Goal: Transaction & Acquisition: Purchase product/service

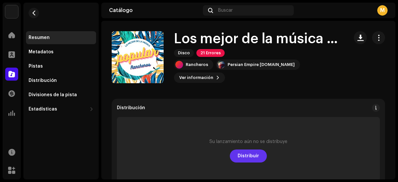
click at [245, 155] on span "Distribuir" at bounding box center [248, 155] width 21 height 13
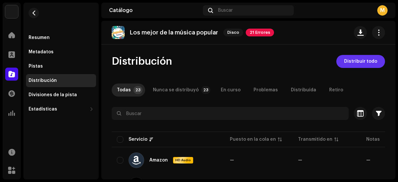
click at [368, 63] on span "Distribuir todo" at bounding box center [360, 61] width 33 height 13
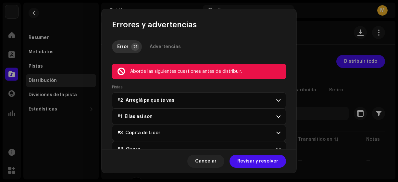
click at [139, 106] on p-accordion-header "#2 Arreglá pa que te vas" at bounding box center [199, 100] width 174 height 16
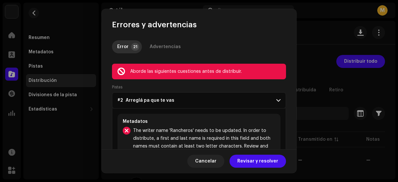
click at [138, 98] on span "#2 Arreglá pa que te vas" at bounding box center [145, 100] width 57 height 5
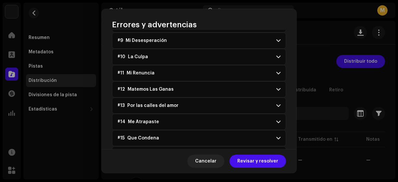
scroll to position [289, 0]
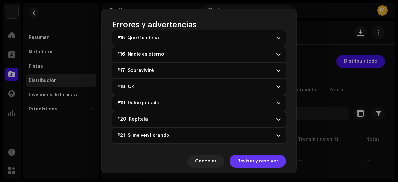
click at [256, 161] on span "Revisar y resolver" at bounding box center [257, 160] width 41 height 13
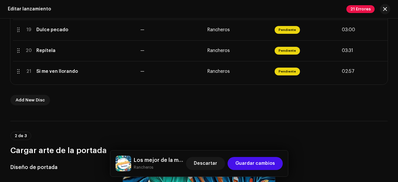
scroll to position [528, 0]
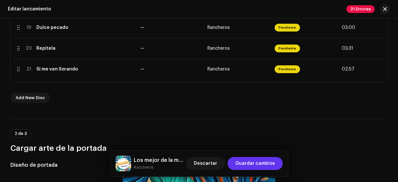
click at [259, 164] on span "Guardar cambios" at bounding box center [255, 163] width 40 height 13
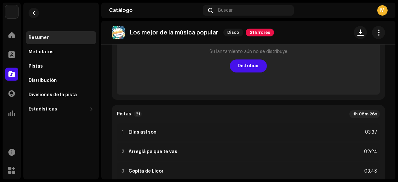
scroll to position [90, 0]
click at [243, 67] on re-o-release-hero "Los mejor de la música popular Disco 21 Errores Los mejor de la música popular …" at bounding box center [248, 47] width 294 height 52
click at [245, 65] on re-o-release-hero "Los mejor de la música popular Disco 21 Errores Los mejor de la música popular …" at bounding box center [248, 47] width 294 height 52
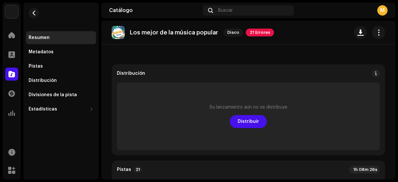
scroll to position [32, 0]
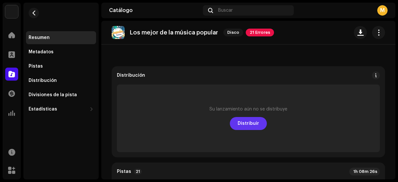
click at [244, 121] on span "Distribuir" at bounding box center [248, 123] width 21 height 13
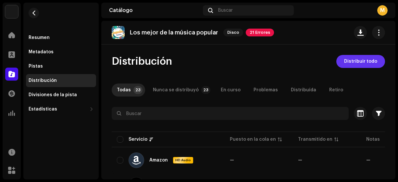
click at [356, 61] on span "Distribuir todo" at bounding box center [360, 61] width 33 height 13
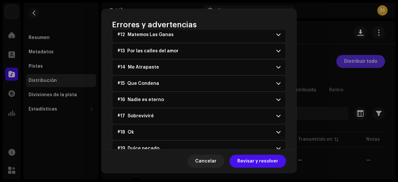
scroll to position [289, 0]
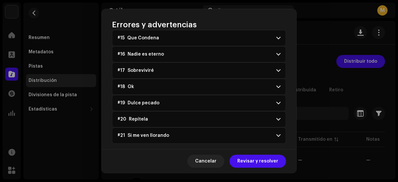
click at [162, 133] on span "#21 Si me ven llorando" at bounding box center [143, 135] width 52 height 5
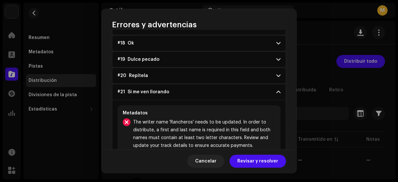
scroll to position [350, 0]
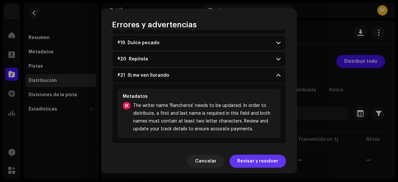
click at [266, 155] on span "Revisar y resolver" at bounding box center [257, 160] width 41 height 13
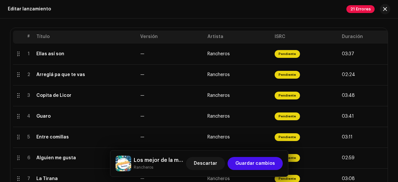
scroll to position [132, 0]
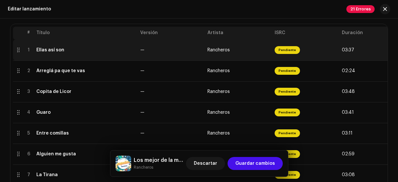
click at [53, 50] on div "Ellas así son" at bounding box center [50, 49] width 28 height 5
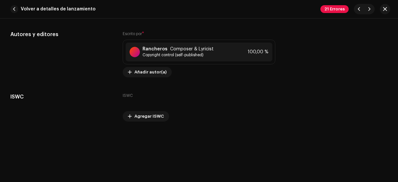
scroll to position [1327, 0]
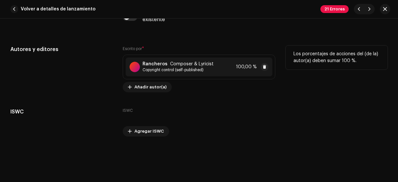
click at [152, 62] on strong "Rancheros" at bounding box center [154, 63] width 25 height 5
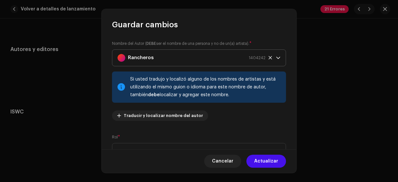
click at [268, 57] on icon at bounding box center [269, 57] width 3 height 3
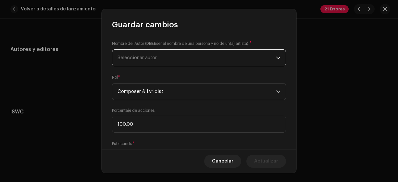
click at [126, 57] on span "Seleccionar autor" at bounding box center [136, 57] width 39 height 5
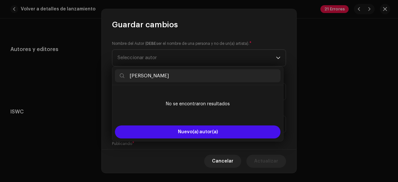
drag, startPoint x: 167, startPoint y: 78, endPoint x: 124, endPoint y: 76, distance: 43.5
click at [123, 76] on p-iconfield "[PERSON_NAME]" at bounding box center [198, 75] width 166 height 13
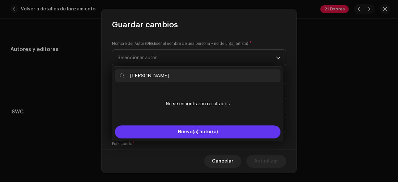
type input "[PERSON_NAME]"
click at [193, 133] on span "Nuevo(a) autor(a)" at bounding box center [198, 131] width 40 height 5
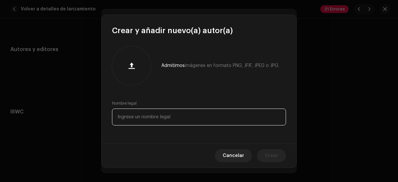
click at [139, 117] on input "text" at bounding box center [199, 116] width 174 height 17
paste input "[PERSON_NAME]"
click at [151, 117] on input "[PERSON_NAME]" at bounding box center [199, 116] width 174 height 17
type input "[PERSON_NAME]"
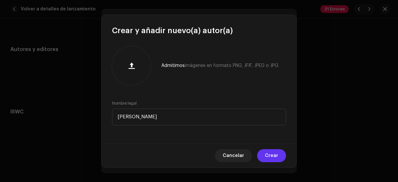
click at [269, 155] on span "Crear" at bounding box center [271, 155] width 13 height 13
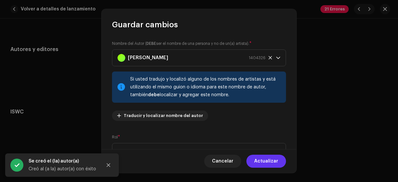
click at [266, 160] on span "Actualizar" at bounding box center [266, 160] width 24 height 13
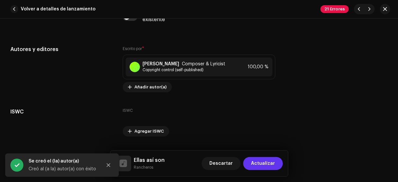
click at [267, 163] on span "Actualizar" at bounding box center [263, 163] width 24 height 13
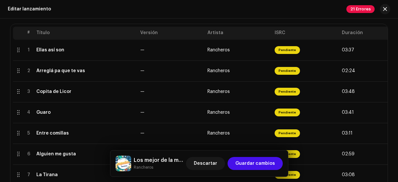
drag, startPoint x: 398, startPoint y: 42, endPoint x: 397, endPoint y: 50, distance: 8.1
click at [397, 50] on div "Crear un nuevo lanzamiento Complete los siguientes pasos para editar su lanzami…" at bounding box center [199, 99] width 398 height 163
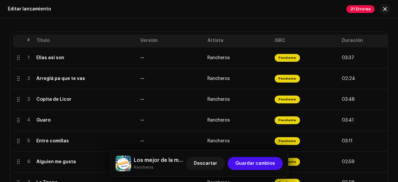
scroll to position [111, 0]
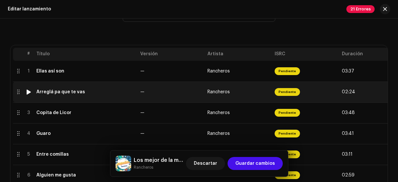
click at [88, 94] on td "Arreglá pa que te vas" at bounding box center [86, 91] width 104 height 21
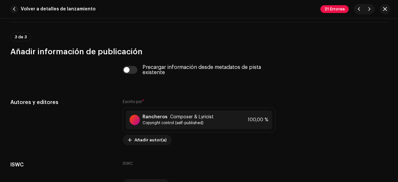
scroll to position [1310, 0]
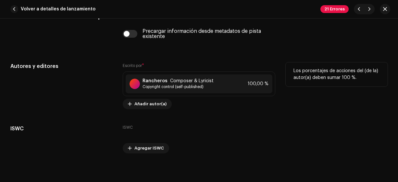
click at [225, 92] on div "Rancheros Composer & Lyricist Copyright control (self-published) 100,00 %" at bounding box center [199, 83] width 153 height 25
click at [216, 81] on div "Rancheros Composer & Lyricist Copyright control (self-published) 100,00 %" at bounding box center [199, 83] width 147 height 19
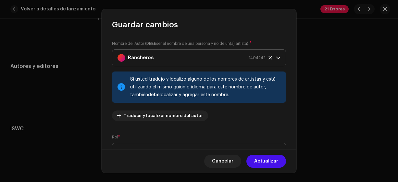
click at [167, 55] on div "Rancheros 1404242" at bounding box center [191, 58] width 148 height 16
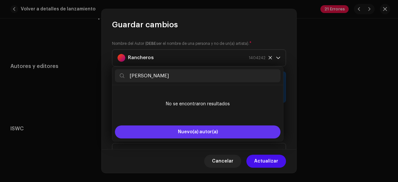
type input "[PERSON_NAME]"
click at [195, 133] on span "Nuevo(a) autor(a)" at bounding box center [198, 131] width 40 height 5
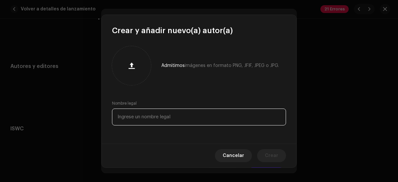
click at [194, 121] on input "text" at bounding box center [199, 116] width 174 height 17
type input "[PERSON_NAME]"
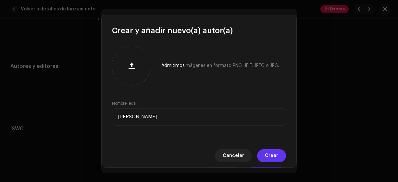
click at [267, 154] on span "Crear" at bounding box center [271, 155] width 13 height 13
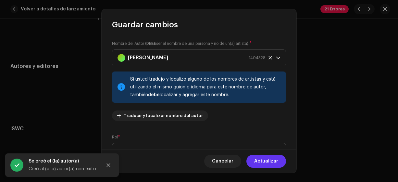
click at [268, 160] on span "Actualizar" at bounding box center [266, 160] width 24 height 13
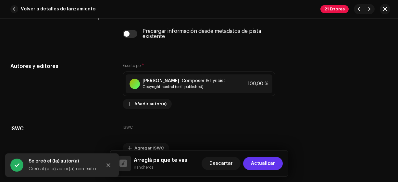
click at [268, 162] on span "Actualizar" at bounding box center [263, 163] width 24 height 13
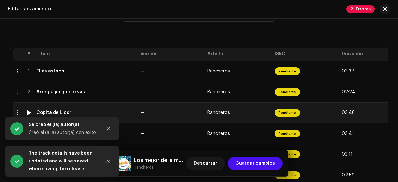
click at [62, 112] on div "Copita de Licor" at bounding box center [53, 112] width 35 height 5
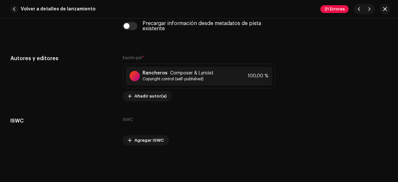
scroll to position [1331, 0]
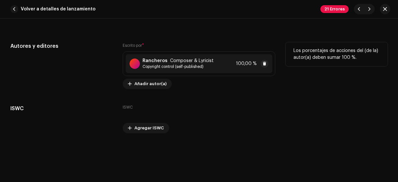
click at [222, 63] on div "Rancheros Composer & Lyricist Copyright control (self-published) 100,00 %" at bounding box center [199, 63] width 147 height 19
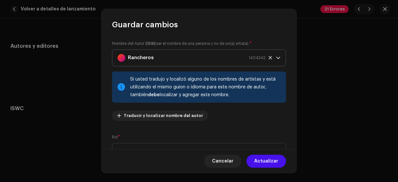
click at [208, 60] on div "Rancheros 1404242" at bounding box center [191, 58] width 148 height 16
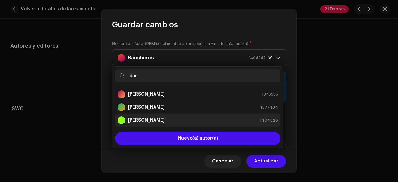
type input "dar"
click at [156, 120] on strong "[PERSON_NAME]" at bounding box center [146, 120] width 37 height 6
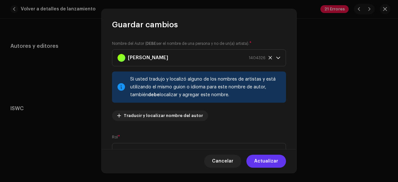
click at [262, 158] on span "Actualizar" at bounding box center [266, 160] width 24 height 13
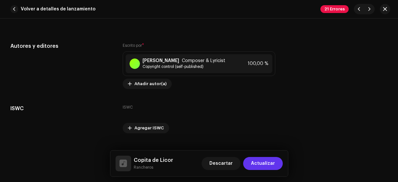
click at [262, 162] on span "Actualizar" at bounding box center [263, 163] width 24 height 13
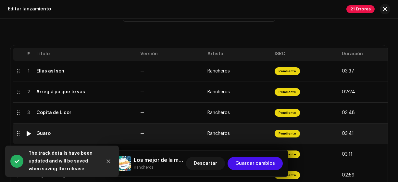
click at [72, 134] on div "Guaro" at bounding box center [85, 133] width 99 height 5
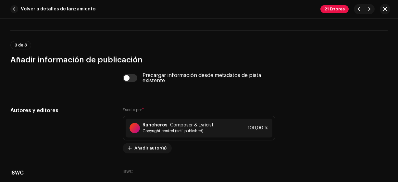
scroll to position [1276, 0]
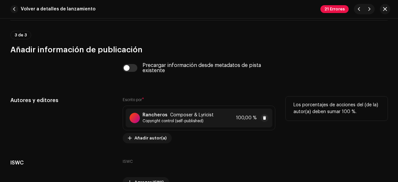
click at [216, 119] on div "Rancheros Composer & Lyricist Copyright control (self-published) 100,00 %" at bounding box center [199, 117] width 147 height 19
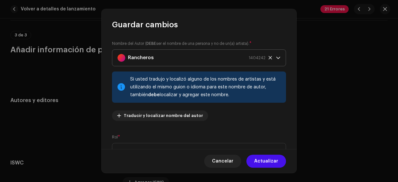
click at [168, 62] on div "Rancheros 1404242" at bounding box center [191, 58] width 148 height 16
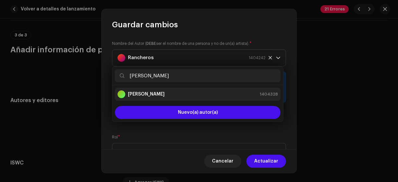
type input "[PERSON_NAME]"
click at [167, 91] on div "[PERSON_NAME] 1404328" at bounding box center [197, 94] width 160 height 8
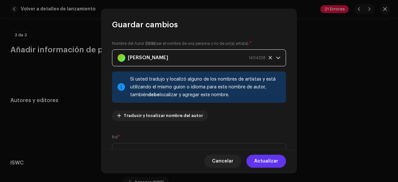
click at [268, 159] on span "Actualizar" at bounding box center [266, 160] width 24 height 13
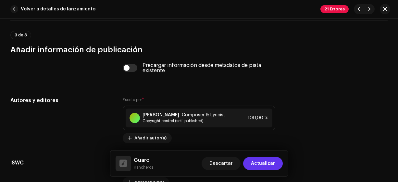
click at [268, 162] on span "Actualizar" at bounding box center [263, 163] width 24 height 13
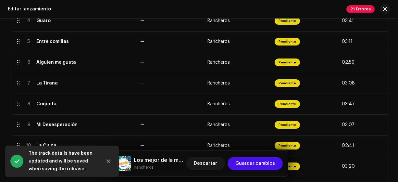
scroll to position [219, 0]
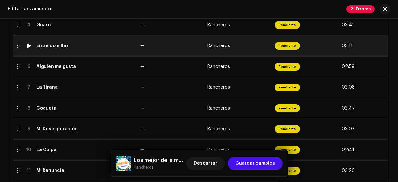
click at [73, 48] on td "Entre comillas" at bounding box center [86, 45] width 104 height 21
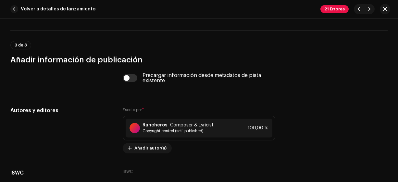
scroll to position [1310, 0]
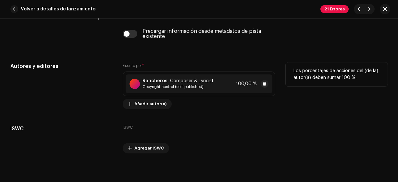
click at [207, 84] on span "Copyright control (self-published)" at bounding box center [177, 86] width 71 height 5
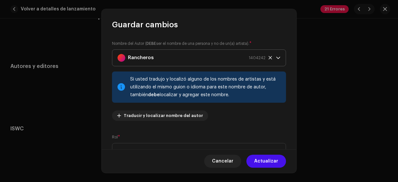
click at [164, 56] on div "Rancheros 1404242" at bounding box center [191, 58] width 148 height 16
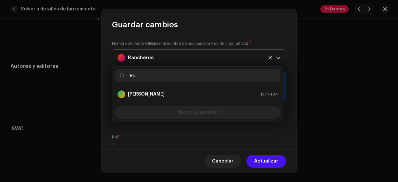
type input "R"
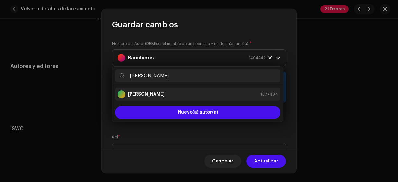
type input "[PERSON_NAME]"
click at [155, 94] on div "[PERSON_NAME] 1377434" at bounding box center [197, 94] width 160 height 8
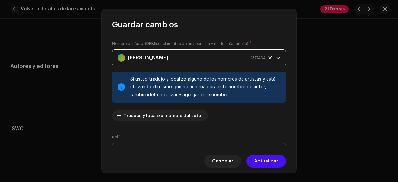
click at [156, 53] on div "[PERSON_NAME] 1377434" at bounding box center [191, 58] width 148 height 16
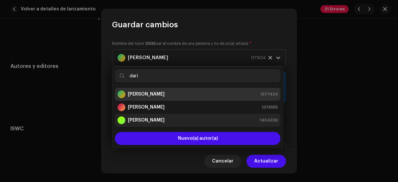
type input "darí"
click at [155, 119] on strong "[PERSON_NAME]" at bounding box center [146, 120] width 37 height 6
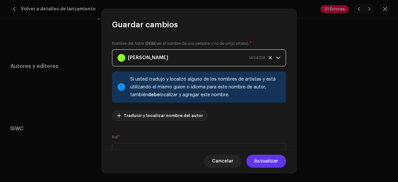
click at [276, 164] on span "Actualizar" at bounding box center [266, 160] width 24 height 13
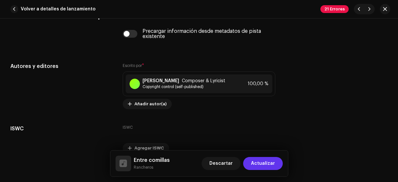
click at [270, 163] on span "Actualizar" at bounding box center [263, 163] width 24 height 13
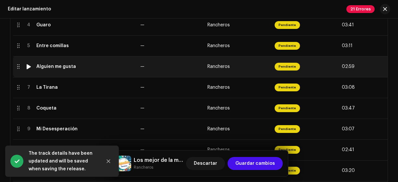
click at [62, 67] on div "Alguien me gusta" at bounding box center [56, 66] width 40 height 5
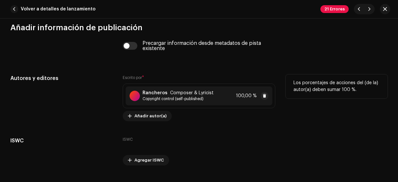
scroll to position [1307, 0]
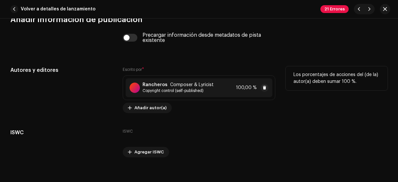
click at [226, 82] on div "Rancheros Composer & Lyricist Copyright control (self-published) 100,00 %" at bounding box center [199, 87] width 147 height 19
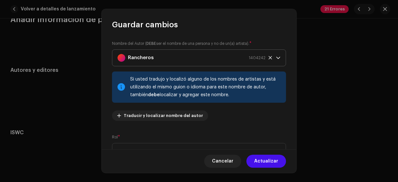
click at [179, 58] on div "Rancheros 1404242" at bounding box center [191, 58] width 148 height 16
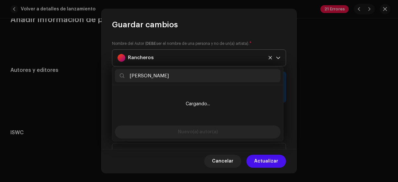
type input "[PERSON_NAME]"
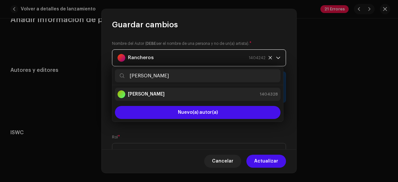
drag, startPoint x: 179, startPoint y: 58, endPoint x: 145, endPoint y: 94, distance: 49.3
click at [145, 94] on strong "[PERSON_NAME]" at bounding box center [146, 94] width 37 height 6
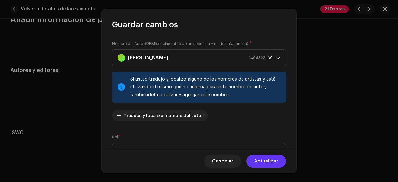
click at [266, 161] on span "Actualizar" at bounding box center [266, 160] width 24 height 13
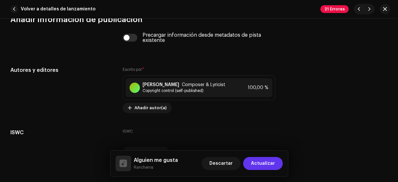
click at [266, 161] on span "Actualizar" at bounding box center [263, 163] width 24 height 13
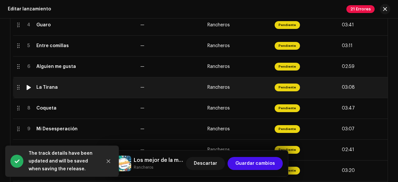
click at [50, 91] on td "La Tirana" at bounding box center [86, 87] width 104 height 21
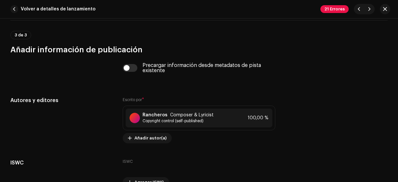
scroll to position [1283, 0]
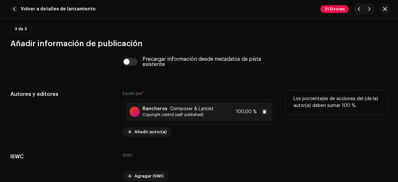
click at [202, 112] on span "Copyright control (self-published)" at bounding box center [177, 114] width 71 height 5
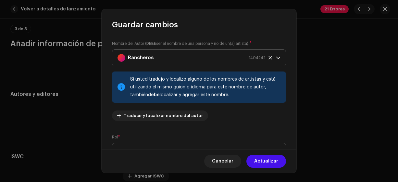
click at [173, 54] on div "Rancheros 1404242" at bounding box center [191, 58] width 148 height 16
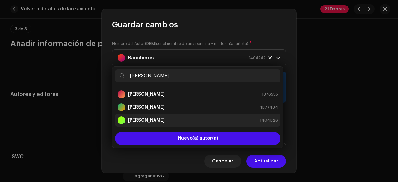
type input "[PERSON_NAME]"
click at [160, 119] on strong "[PERSON_NAME]" at bounding box center [146, 120] width 37 height 6
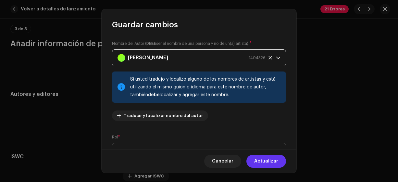
click at [279, 162] on button "Actualizar" at bounding box center [266, 160] width 40 height 13
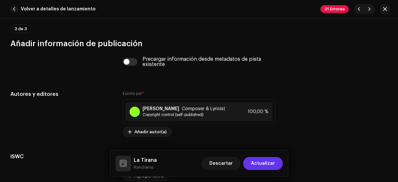
click at [273, 162] on span "Actualizar" at bounding box center [263, 163] width 24 height 13
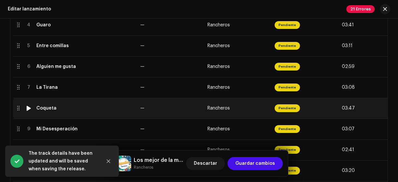
click at [47, 110] on div "Coqueta" at bounding box center [46, 107] width 20 height 5
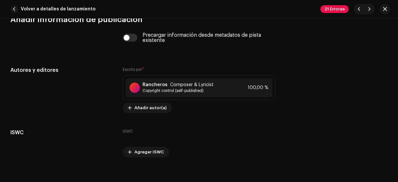
scroll to position [1314, 0]
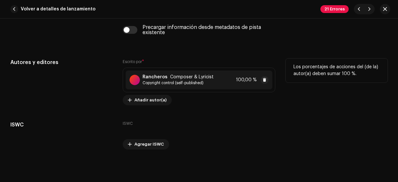
click at [193, 74] on span "Composer & Lyricist" at bounding box center [191, 76] width 43 height 5
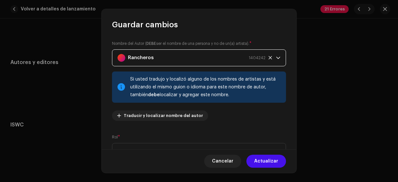
click at [189, 62] on div "Rancheros 1404242" at bounding box center [191, 58] width 148 height 16
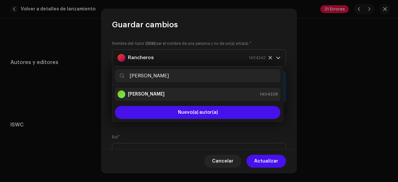
type input "[PERSON_NAME]"
click at [172, 95] on div "[PERSON_NAME] 1404328" at bounding box center [197, 94] width 160 height 8
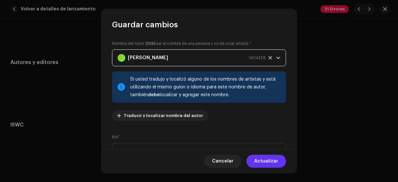
click at [267, 161] on span "Actualizar" at bounding box center [266, 160] width 24 height 13
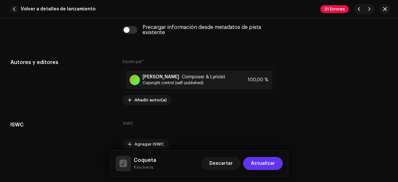
click at [267, 161] on span "Actualizar" at bounding box center [263, 163] width 24 height 13
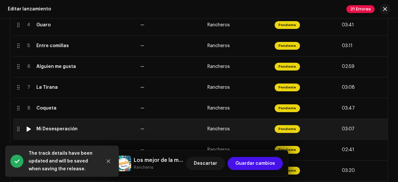
click at [56, 130] on div "Mi Desesperación" at bounding box center [56, 128] width 41 height 5
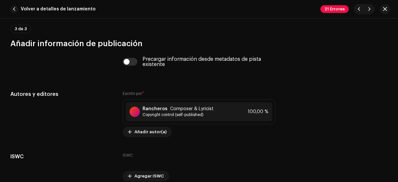
scroll to position [1294, 0]
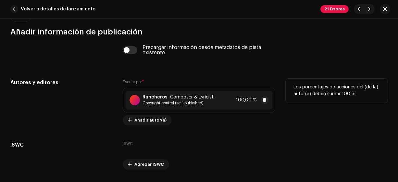
click at [204, 97] on span "Composer & Lyricist" at bounding box center [191, 96] width 43 height 5
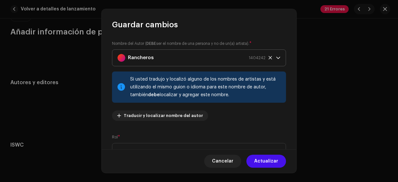
click at [180, 57] on div "Rancheros 1404242" at bounding box center [191, 58] width 148 height 16
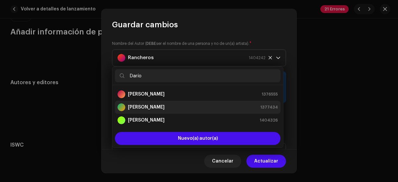
type input "Darío"
click at [162, 106] on div "[PERSON_NAME] 1377434" at bounding box center [197, 107] width 160 height 8
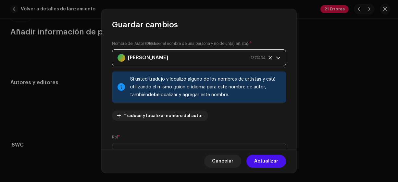
click at [167, 60] on div "[PERSON_NAME] 1377434" at bounding box center [191, 58] width 148 height 16
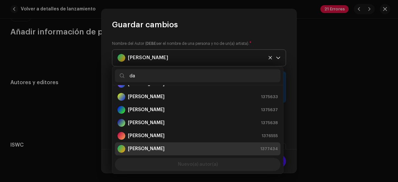
scroll to position [0, 0]
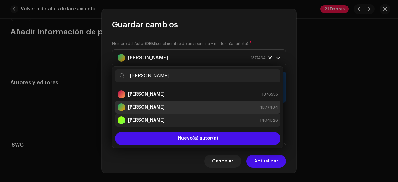
type input "[PERSON_NAME]"
click at [160, 118] on strong "[PERSON_NAME]" at bounding box center [146, 120] width 37 height 6
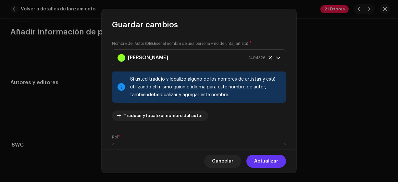
click at [259, 159] on span "Actualizar" at bounding box center [266, 160] width 24 height 13
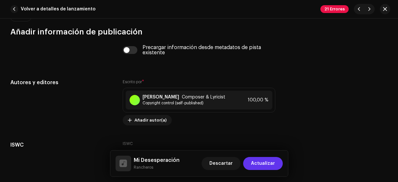
click at [258, 166] on span "Actualizar" at bounding box center [263, 163] width 24 height 13
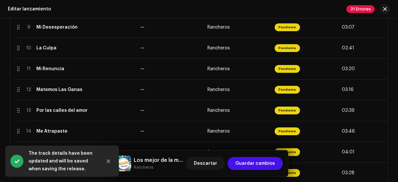
scroll to position [338, 0]
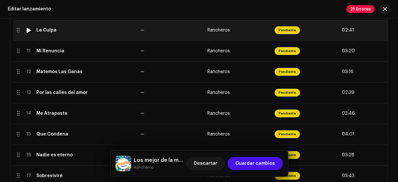
click at [101, 35] on td "La Culpa" at bounding box center [86, 30] width 104 height 21
click at [64, 33] on td "La Culpa" at bounding box center [86, 30] width 104 height 21
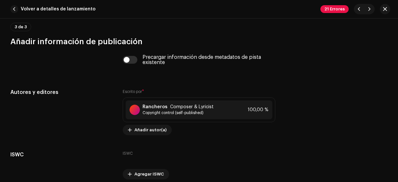
scroll to position [1331, 0]
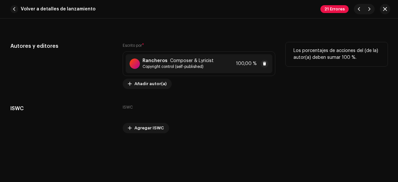
click at [186, 66] on span "Copyright control (self-published)" at bounding box center [177, 66] width 71 height 5
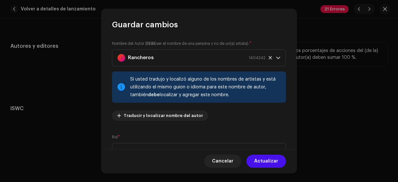
click at [186, 66] on p-select "Rancheros 1404242" at bounding box center [199, 57] width 174 height 17
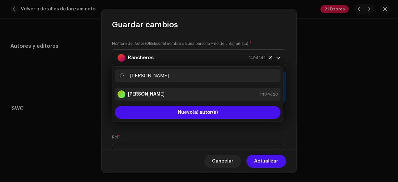
type input "[PERSON_NAME]"
click at [167, 94] on div "[PERSON_NAME] 1404328" at bounding box center [197, 94] width 160 height 8
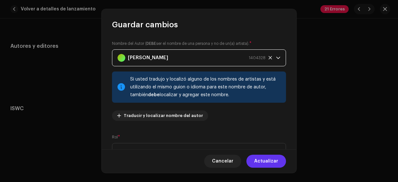
click at [264, 160] on span "Actualizar" at bounding box center [266, 160] width 24 height 13
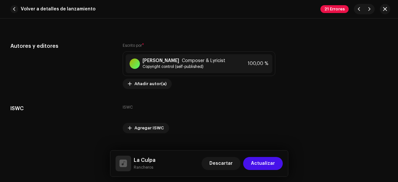
click at [264, 160] on span "Actualizar" at bounding box center [263, 163] width 24 height 13
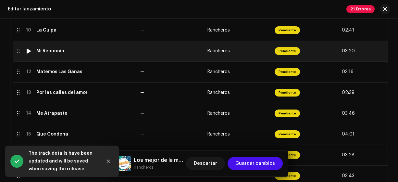
click at [50, 55] on td "Mi Renuncia" at bounding box center [86, 51] width 104 height 21
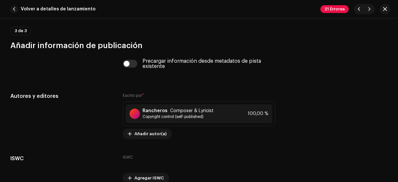
scroll to position [1319, 0]
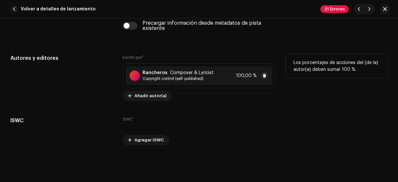
click at [200, 74] on div "Rancheros Composer & Lyricist Copyright control (self-published)" at bounding box center [177, 75] width 71 height 11
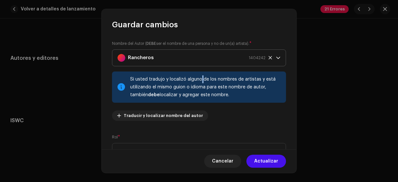
click at [170, 59] on div "Rancheros 1404242" at bounding box center [191, 58] width 148 height 16
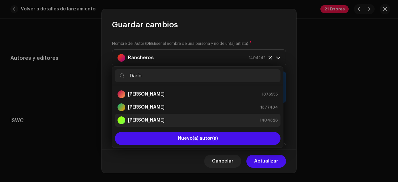
type input "Darío"
click at [162, 120] on strong "[PERSON_NAME]" at bounding box center [146, 120] width 37 height 6
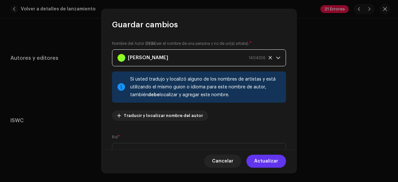
click at [264, 162] on span "Actualizar" at bounding box center [266, 160] width 24 height 13
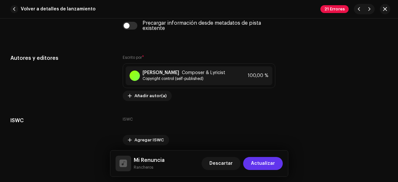
click at [264, 163] on span "Actualizar" at bounding box center [263, 163] width 24 height 13
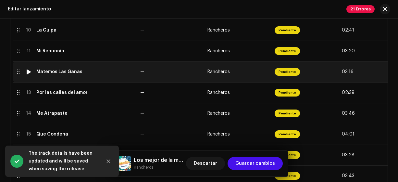
click at [58, 73] on div "Matemos Las Ganas" at bounding box center [59, 71] width 46 height 5
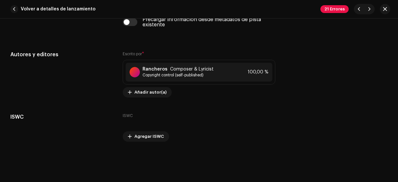
scroll to position [1342, 0]
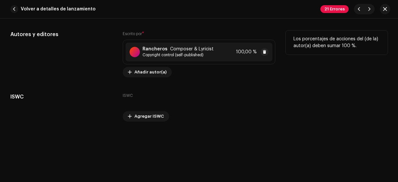
click at [200, 56] on div "Rancheros Composer & Lyricist Copyright control (self-published) 100,00 %" at bounding box center [199, 52] width 147 height 19
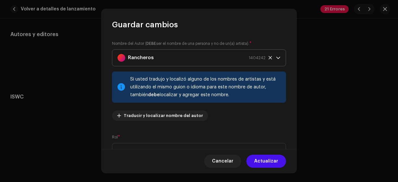
click at [191, 60] on div "Rancheros 1404242" at bounding box center [191, 58] width 148 height 16
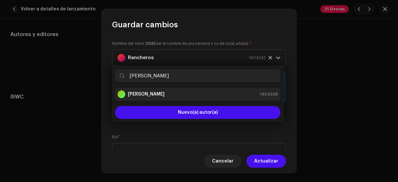
type input "[PERSON_NAME]"
click at [167, 95] on div "[PERSON_NAME] 1404328" at bounding box center [197, 94] width 160 height 8
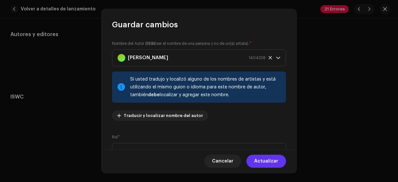
click at [267, 163] on span "Actualizar" at bounding box center [266, 160] width 24 height 13
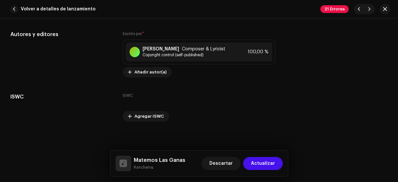
click at [267, 163] on span "Actualizar" at bounding box center [263, 163] width 24 height 13
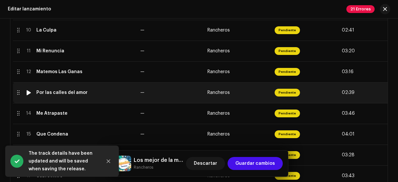
click at [68, 92] on div "Por las calles del amor" at bounding box center [61, 92] width 51 height 5
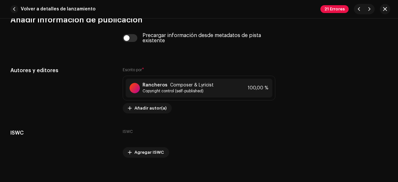
scroll to position [1326, 0]
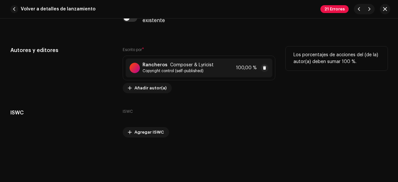
click at [206, 68] on span "Copyright control (self-published)" at bounding box center [177, 70] width 71 height 5
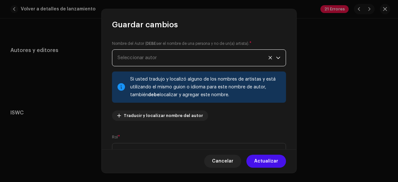
click at [185, 65] on span "Seleccionar autor" at bounding box center [196, 58] width 158 height 16
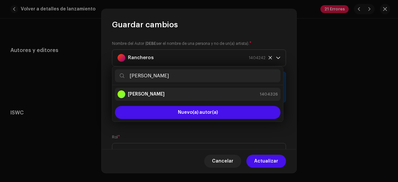
type input "[PERSON_NAME]"
click at [165, 92] on strong "[PERSON_NAME]" at bounding box center [146, 94] width 37 height 6
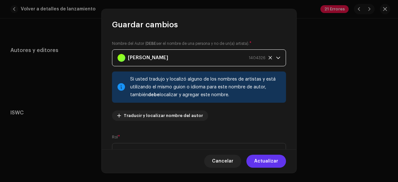
click at [266, 159] on span "Actualizar" at bounding box center [266, 160] width 24 height 13
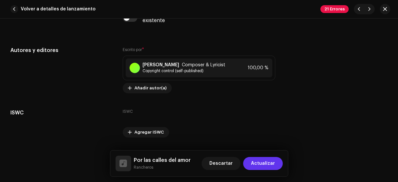
click at [266, 162] on span "Actualizar" at bounding box center [263, 163] width 24 height 13
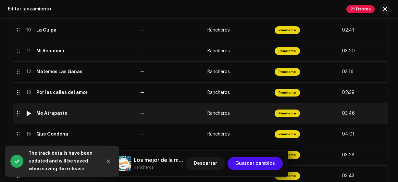
click at [57, 112] on div "Me Atrapaste" at bounding box center [51, 113] width 31 height 5
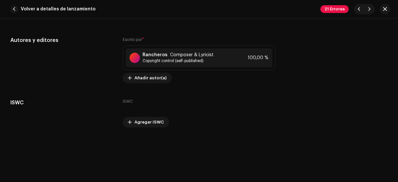
scroll to position [1342, 0]
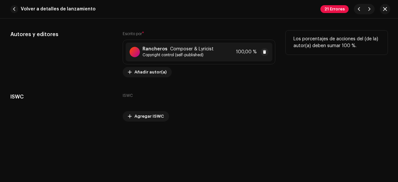
click at [170, 43] on div "Rancheros Composer & Lyricist Copyright control (self-published) 100,00 %" at bounding box center [199, 52] width 147 height 19
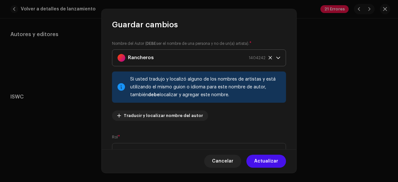
click at [163, 59] on div "Rancheros 1404242" at bounding box center [191, 58] width 148 height 16
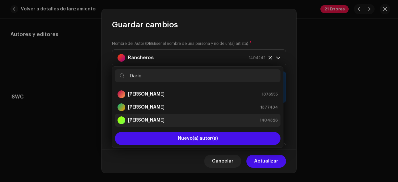
type input "Darío"
click at [161, 118] on strong "[PERSON_NAME]" at bounding box center [146, 120] width 37 height 6
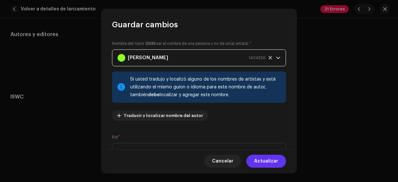
click at [263, 160] on span "Actualizar" at bounding box center [266, 160] width 24 height 13
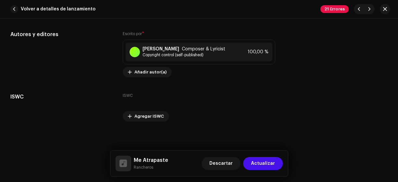
click at [263, 160] on span "Actualizar" at bounding box center [263, 163] width 24 height 13
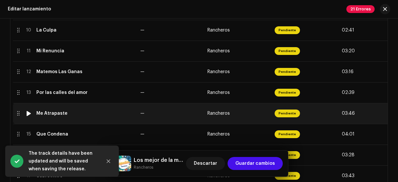
click at [45, 112] on div "Me Atrapaste" at bounding box center [51, 113] width 31 height 5
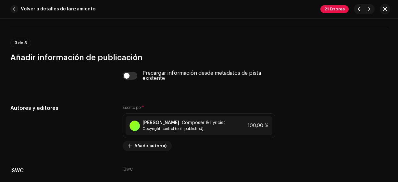
scroll to position [1310, 0]
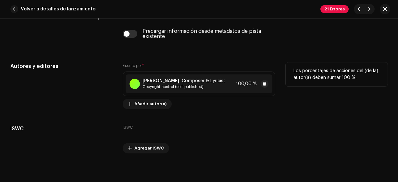
click at [192, 76] on div "[PERSON_NAME] Composer & Lyricist Copyright control (self-published) 100,00 %" at bounding box center [199, 83] width 147 height 19
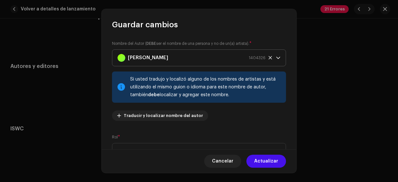
click at [160, 53] on strong "[PERSON_NAME]" at bounding box center [148, 58] width 40 height 16
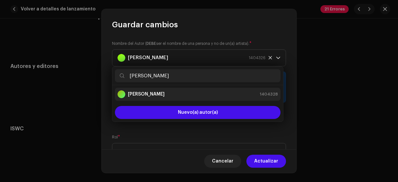
type input "[PERSON_NAME]"
click at [157, 94] on div "[PERSON_NAME] 1404328" at bounding box center [197, 94] width 160 height 8
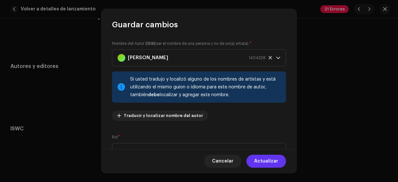
click at [261, 162] on span "Actualizar" at bounding box center [266, 160] width 24 height 13
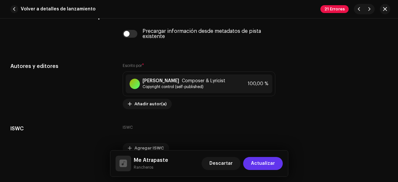
click at [261, 162] on span "Actualizar" at bounding box center [263, 163] width 24 height 13
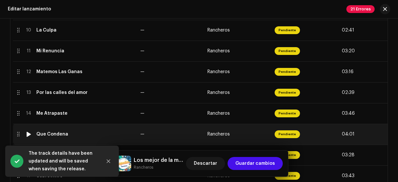
click at [60, 134] on div "Que Condena" at bounding box center [52, 133] width 32 height 5
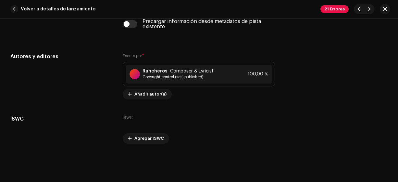
scroll to position [1342, 0]
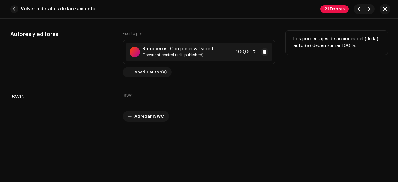
click at [206, 54] on span "Copyright control (self-published)" at bounding box center [177, 54] width 71 height 5
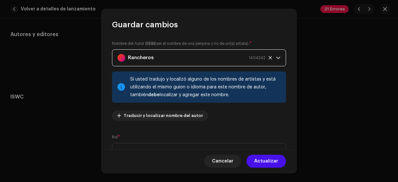
click at [185, 58] on div "Rancheros 1404242" at bounding box center [191, 58] width 148 height 16
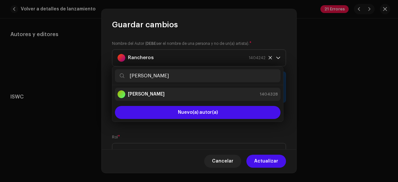
type input "[PERSON_NAME]"
click at [165, 92] on div "[PERSON_NAME] 1404328" at bounding box center [197, 94] width 160 height 8
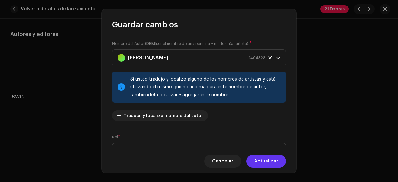
click at [259, 158] on span "Actualizar" at bounding box center [266, 160] width 24 height 13
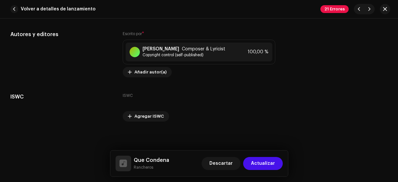
click at [265, 162] on span "Actualizar" at bounding box center [263, 163] width 24 height 13
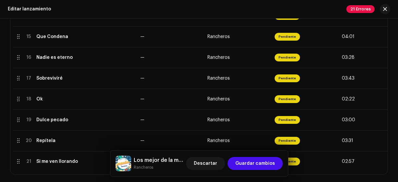
scroll to position [432, 0]
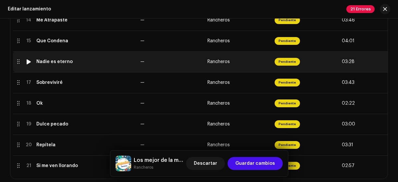
click at [58, 59] on div "Nadie es eterno" at bounding box center [54, 61] width 36 height 5
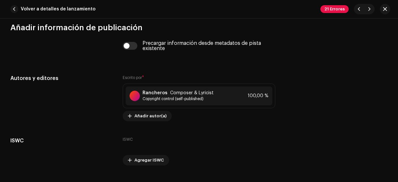
scroll to position [1314, 0]
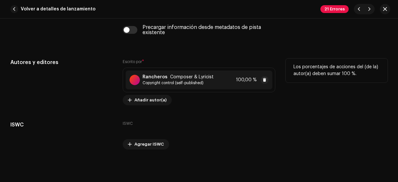
click at [204, 80] on span "Copyright control (self-published)" at bounding box center [177, 82] width 71 height 5
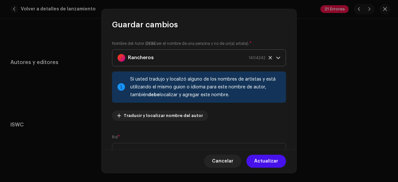
click at [172, 58] on div "Rancheros 1404242" at bounding box center [191, 58] width 148 height 16
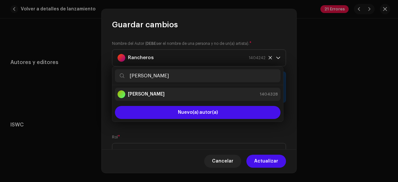
type input "[PERSON_NAME]"
click at [168, 92] on div "[PERSON_NAME] 1404328" at bounding box center [197, 94] width 160 height 8
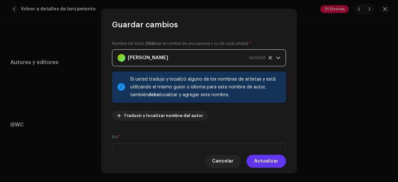
click at [264, 165] on span "Actualizar" at bounding box center [266, 160] width 24 height 13
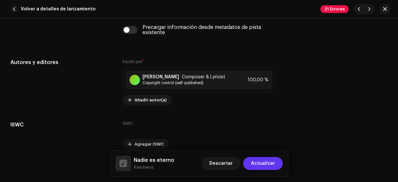
click at [264, 163] on span "Actualizar" at bounding box center [263, 163] width 24 height 13
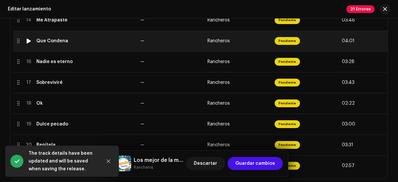
click at [54, 46] on td "Que Condena" at bounding box center [86, 41] width 104 height 21
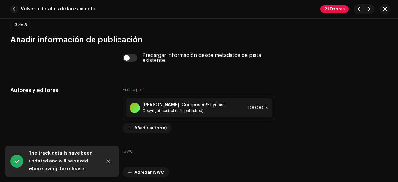
scroll to position [1298, 0]
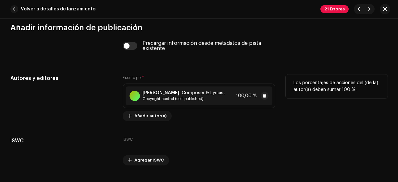
click at [225, 91] on div "[PERSON_NAME] Composer & Lyricist Copyright control (self-published) 100,00 %" at bounding box center [199, 95] width 147 height 19
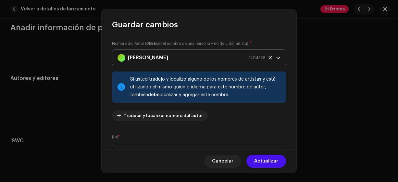
click at [191, 54] on div "[PERSON_NAME] 1404328" at bounding box center [191, 58] width 148 height 16
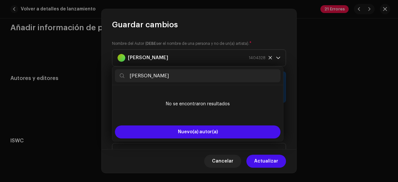
click at [140, 76] on input "[PERSON_NAME]" at bounding box center [198, 75] width 166 height 13
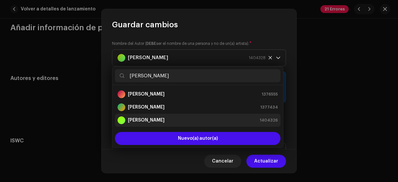
type input "[PERSON_NAME]"
click at [153, 118] on strong "[PERSON_NAME]" at bounding box center [146, 120] width 37 height 6
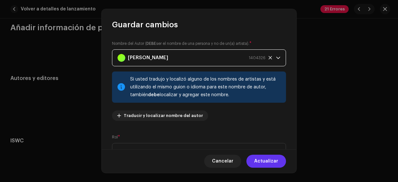
click at [268, 161] on span "Actualizar" at bounding box center [266, 160] width 24 height 13
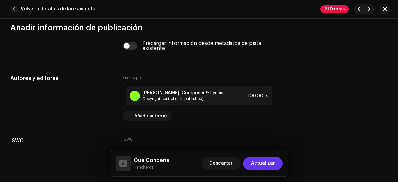
click at [268, 159] on span "Actualizar" at bounding box center [263, 163] width 24 height 13
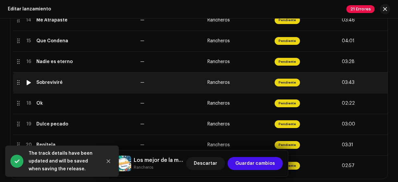
click at [55, 85] on td "Sobreviviré" at bounding box center [86, 82] width 104 height 21
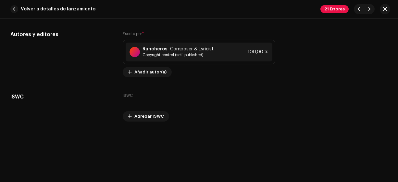
scroll to position [1276, 0]
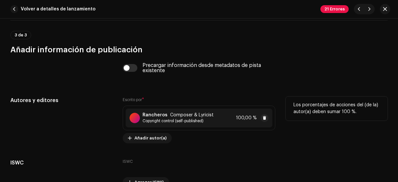
click at [217, 118] on div "Rancheros Composer & Lyricist Copyright control (self-published) 100,00 %" at bounding box center [199, 117] width 147 height 19
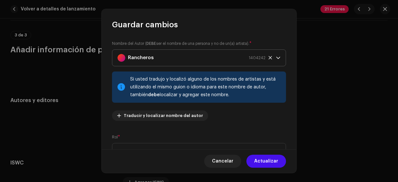
click at [149, 55] on strong "Rancheros" at bounding box center [141, 58] width 26 height 16
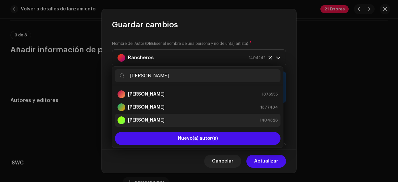
type input "[PERSON_NAME]"
click at [148, 120] on strong "[PERSON_NAME]" at bounding box center [146, 120] width 37 height 6
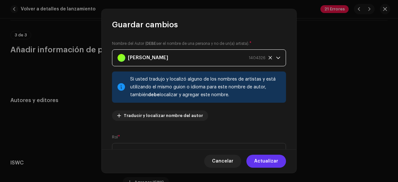
click at [258, 159] on span "Actualizar" at bounding box center [266, 160] width 24 height 13
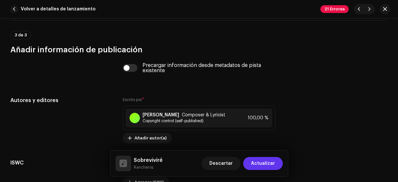
click at [260, 165] on span "Actualizar" at bounding box center [263, 163] width 24 height 13
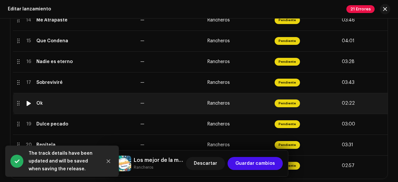
click at [44, 102] on div "Ok" at bounding box center [85, 103] width 99 height 5
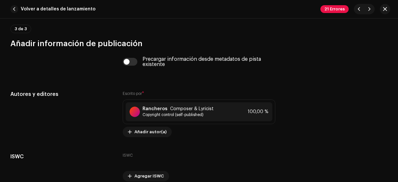
scroll to position [1314, 0]
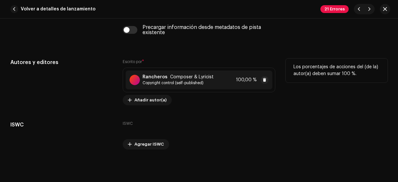
click at [205, 75] on span "Composer & Lyricist" at bounding box center [191, 76] width 43 height 5
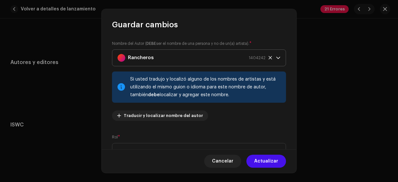
click at [160, 59] on div "Rancheros 1404242" at bounding box center [191, 58] width 148 height 16
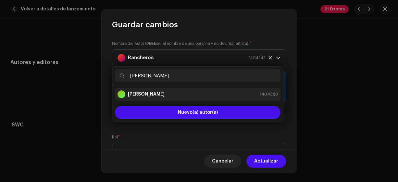
type input "[PERSON_NAME]"
click at [166, 91] on div "[PERSON_NAME] 1404328" at bounding box center [197, 94] width 160 height 8
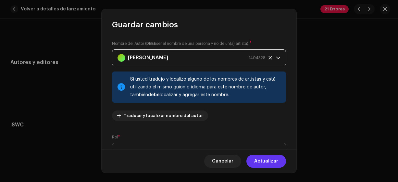
click at [269, 160] on span "Actualizar" at bounding box center [266, 160] width 24 height 13
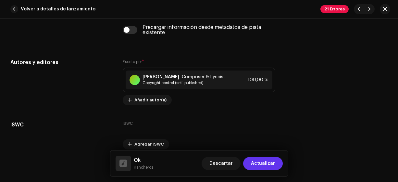
click at [269, 166] on span "Actualizar" at bounding box center [263, 163] width 24 height 13
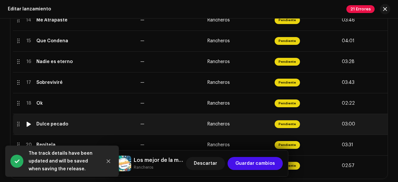
click at [57, 123] on div "Dulce pecado" at bounding box center [52, 123] width 32 height 5
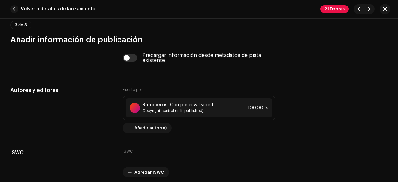
scroll to position [1288, 0]
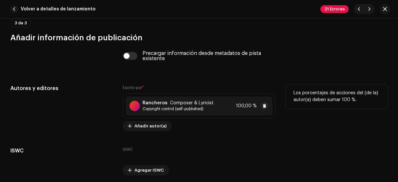
click at [204, 109] on span "Copyright control (self-published)" at bounding box center [177, 108] width 71 height 5
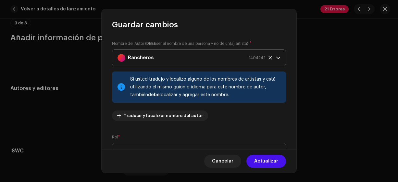
click at [158, 59] on div "Rancheros 1404242" at bounding box center [191, 58] width 148 height 16
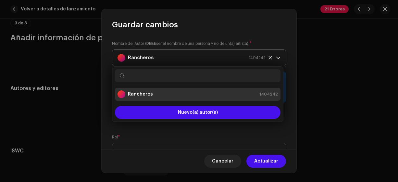
type input "R"
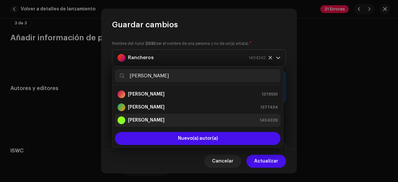
type input "[PERSON_NAME]"
click at [155, 117] on strong "[PERSON_NAME]" at bounding box center [146, 120] width 37 height 6
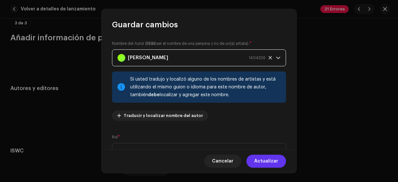
click at [264, 161] on span "Actualizar" at bounding box center [266, 160] width 24 height 13
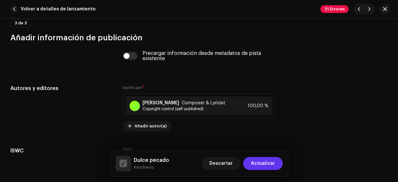
click at [264, 161] on span "Actualizar" at bounding box center [263, 163] width 24 height 13
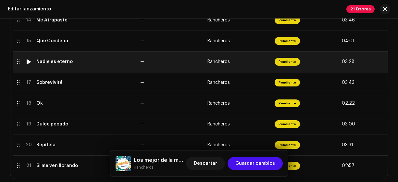
click at [55, 62] on div "Nadie es eterno" at bounding box center [54, 61] width 36 height 5
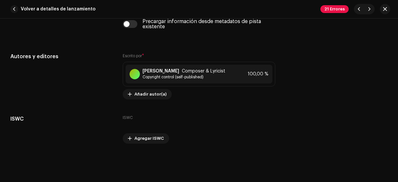
scroll to position [1320, 0]
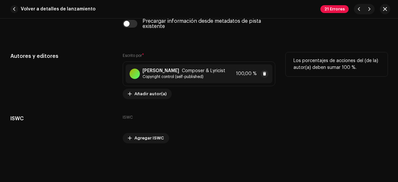
click at [198, 76] on span "Copyright control (self-published)" at bounding box center [183, 76] width 83 height 5
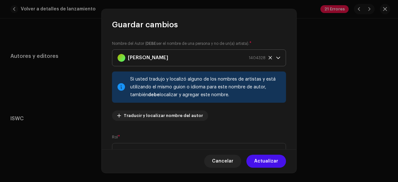
click at [178, 61] on div "[PERSON_NAME] 1404328" at bounding box center [191, 58] width 148 height 16
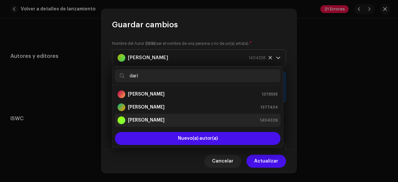
type input "darí"
click at [164, 121] on strong "[PERSON_NAME]" at bounding box center [146, 120] width 37 height 6
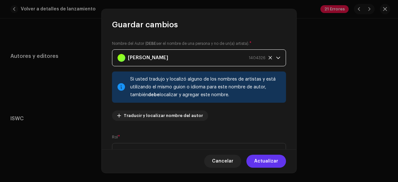
click at [263, 161] on span "Actualizar" at bounding box center [266, 160] width 24 height 13
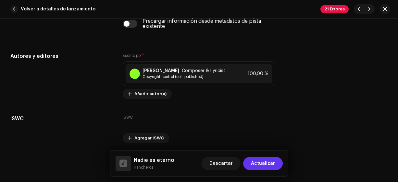
click at [263, 162] on span "Actualizar" at bounding box center [263, 163] width 24 height 13
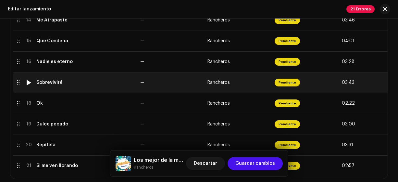
click at [77, 84] on div "Sobreviviré" at bounding box center [85, 82] width 99 height 5
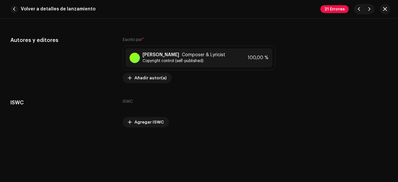
scroll to position [1342, 0]
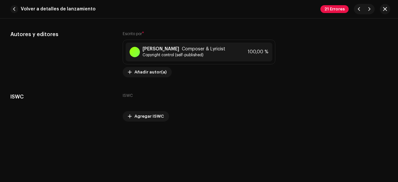
click at [14, 10] on span "button" at bounding box center [14, 9] width 8 height 8
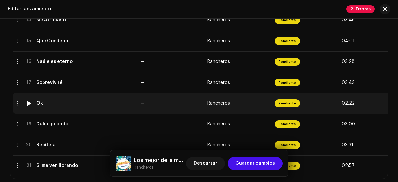
click at [48, 104] on div "Ok" at bounding box center [85, 103] width 99 height 5
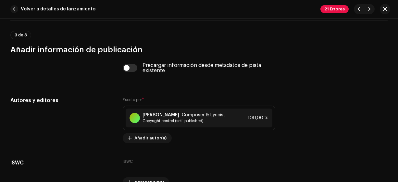
scroll to position [1283, 0]
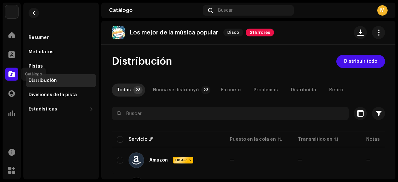
click at [12, 75] on span at bounding box center [11, 73] width 6 height 5
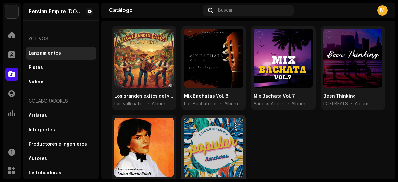
click at [222, 141] on div at bounding box center [213, 146] width 59 height 59
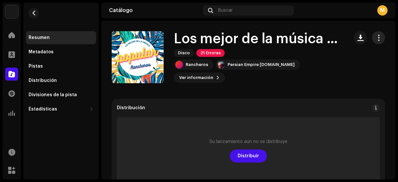
click at [377, 38] on button "button" at bounding box center [378, 37] width 13 height 13
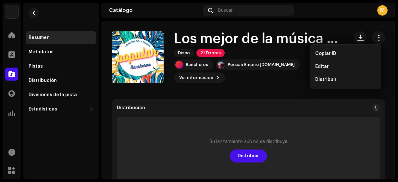
click at [340, 68] on div "Editar" at bounding box center [346, 66] width 66 height 13
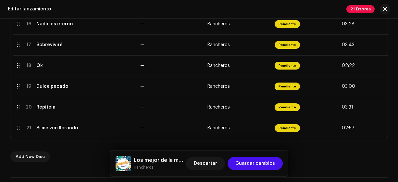
scroll to position [458, 0]
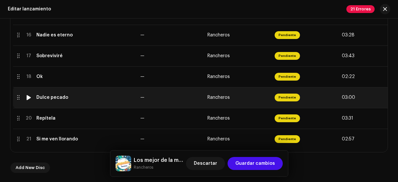
click at [54, 100] on td "Dulce pecado" at bounding box center [86, 97] width 104 height 21
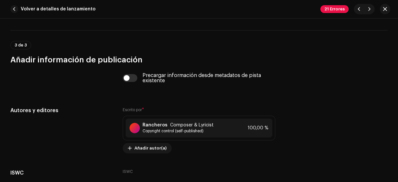
scroll to position [1270, 0]
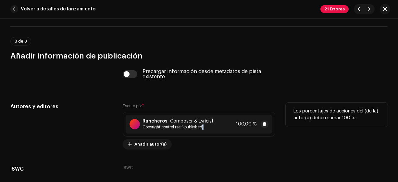
click at [202, 124] on span "Copyright control (self-published)" at bounding box center [177, 126] width 71 height 5
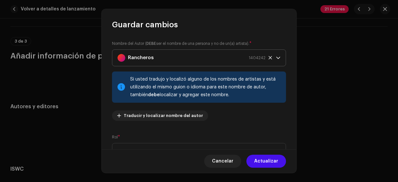
click at [177, 54] on div "Rancheros 1404242" at bounding box center [191, 58] width 148 height 16
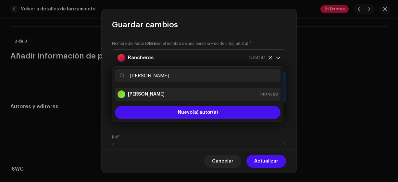
type input "[PERSON_NAME]"
click at [161, 94] on div "[PERSON_NAME] 1404328" at bounding box center [197, 94] width 160 height 8
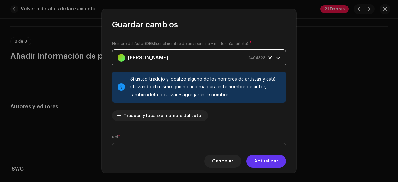
click at [261, 162] on span "Actualizar" at bounding box center [266, 160] width 24 height 13
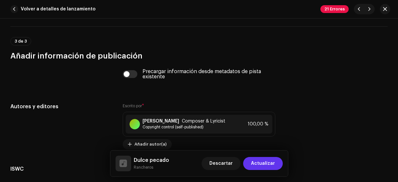
click at [261, 161] on span "Actualizar" at bounding box center [263, 163] width 24 height 13
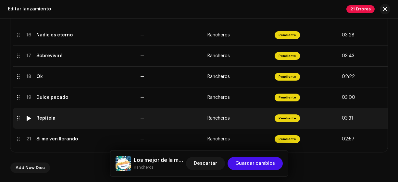
click at [67, 117] on div "Repítela" at bounding box center [85, 118] width 99 height 5
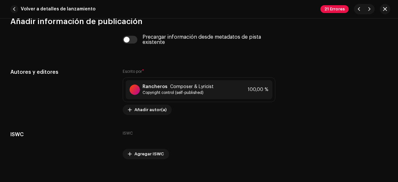
scroll to position [1342, 0]
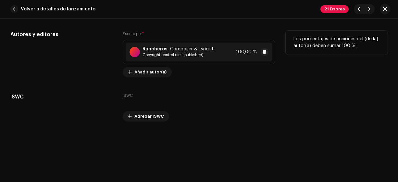
click at [198, 54] on span "Copyright control (self-published)" at bounding box center [177, 54] width 71 height 5
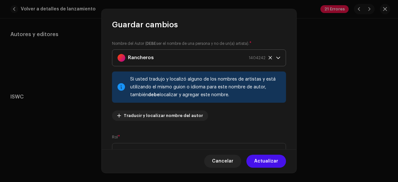
click at [190, 60] on div "Rancheros 1404242" at bounding box center [191, 58] width 148 height 16
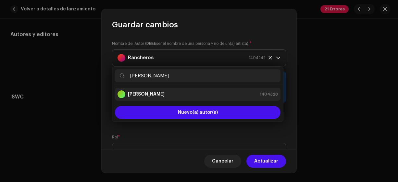
type input "[PERSON_NAME]"
click at [187, 92] on div "[PERSON_NAME] 1404328" at bounding box center [197, 94] width 160 height 8
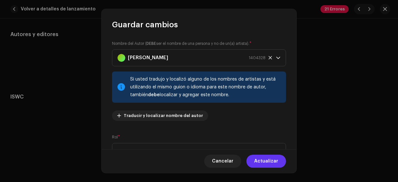
click at [263, 160] on span "Actualizar" at bounding box center [266, 160] width 24 height 13
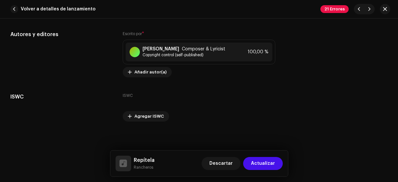
click at [264, 162] on span "Actualizar" at bounding box center [263, 163] width 24 height 13
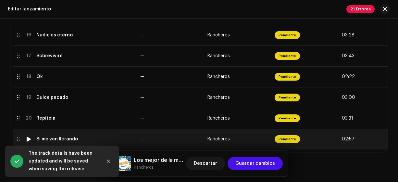
click at [70, 137] on div "Si me ven llorando" at bounding box center [57, 138] width 42 height 5
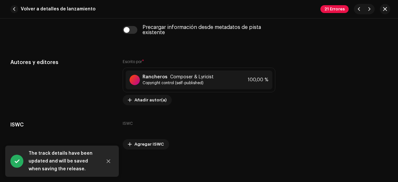
scroll to position [1320, 0]
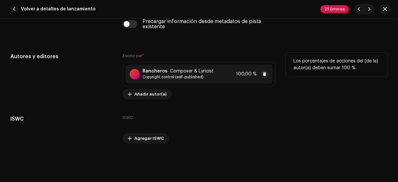
click at [229, 77] on div "Rancheros Composer & Lyricist Copyright control (self-published) 100,00 %" at bounding box center [199, 74] width 147 height 19
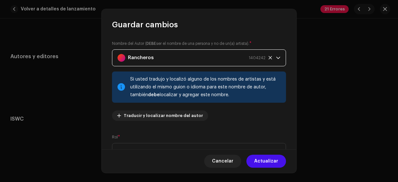
click at [178, 59] on div "Rancheros 1404242" at bounding box center [191, 58] width 148 height 16
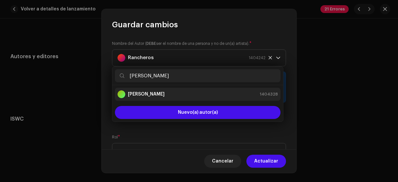
type input "[PERSON_NAME]"
click at [167, 94] on div "[PERSON_NAME] 1404328" at bounding box center [197, 94] width 160 height 8
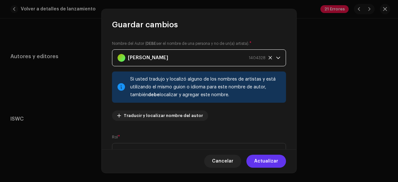
click at [263, 158] on span "Actualizar" at bounding box center [266, 160] width 24 height 13
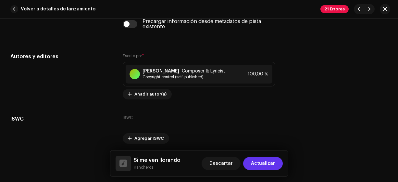
click at [269, 164] on span "Actualizar" at bounding box center [263, 163] width 24 height 13
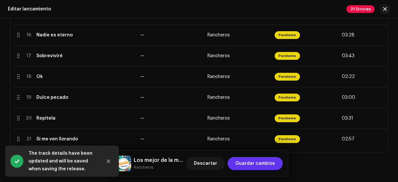
click at [269, 163] on span "Guardar cambios" at bounding box center [255, 163] width 40 height 13
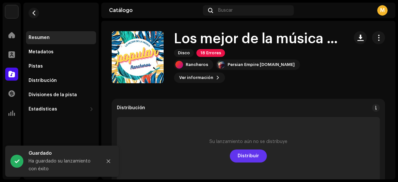
click at [256, 156] on span "Distribuir" at bounding box center [248, 155] width 21 height 13
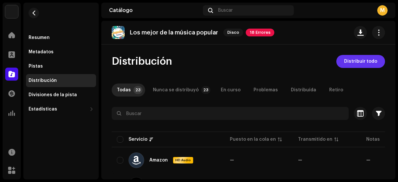
click at [350, 63] on span "Distribuir todo" at bounding box center [360, 61] width 33 height 13
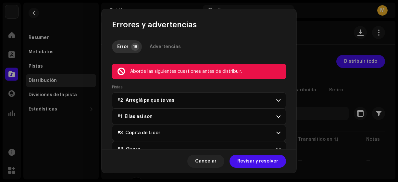
click at [256, 160] on span "Revisar y resolver" at bounding box center [257, 160] width 41 height 13
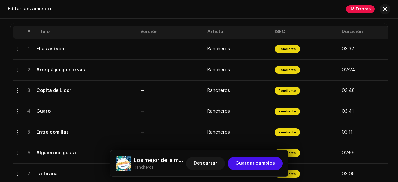
scroll to position [126, 0]
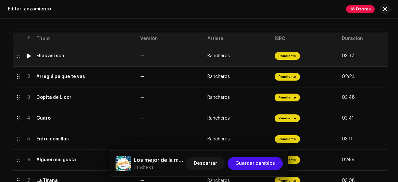
click at [73, 60] on td "Ellas así son" at bounding box center [86, 55] width 104 height 21
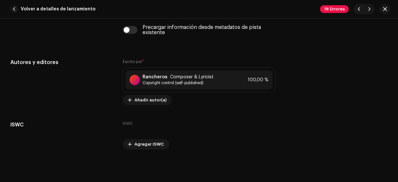
scroll to position [1316, 0]
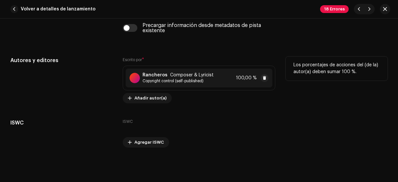
click at [200, 76] on div "Rancheros Composer & Lyricist Copyright control (self-published)" at bounding box center [177, 77] width 71 height 11
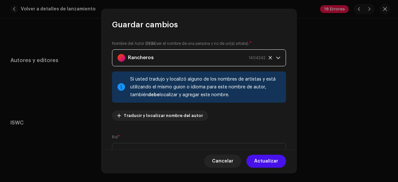
click at [204, 59] on div "Rancheros 1404242" at bounding box center [191, 58] width 148 height 16
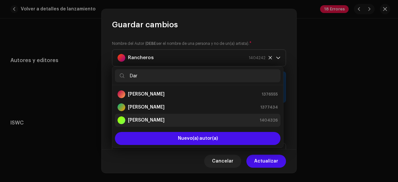
type input "Dar"
click at [177, 120] on div "[PERSON_NAME] 1404326" at bounding box center [197, 120] width 160 height 8
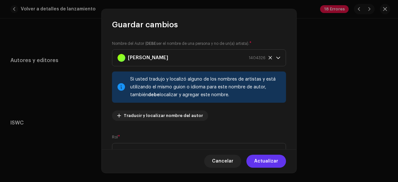
click at [269, 159] on span "Actualizar" at bounding box center [266, 160] width 24 height 13
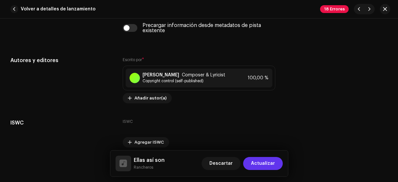
click at [269, 162] on span "Actualizar" at bounding box center [263, 163] width 24 height 13
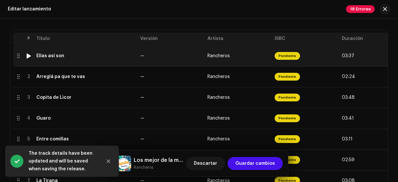
click at [65, 58] on td "Ellas así son" at bounding box center [86, 55] width 104 height 21
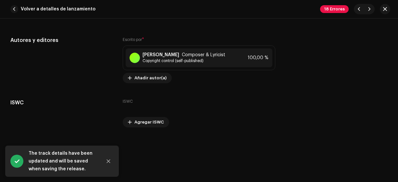
scroll to position [1342, 0]
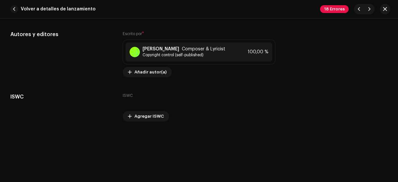
click at [14, 12] on span "button" at bounding box center [14, 9] width 8 height 8
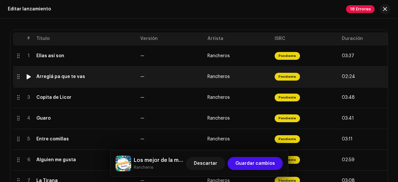
click at [77, 79] on td "Arreglá pa que te vas" at bounding box center [86, 76] width 104 height 21
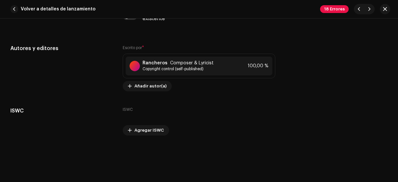
scroll to position [1336, 0]
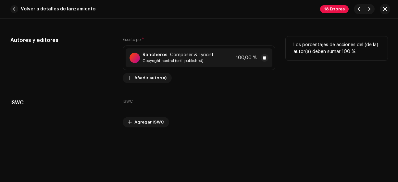
click at [193, 58] on span "Copyright control (self-published)" at bounding box center [177, 60] width 71 height 5
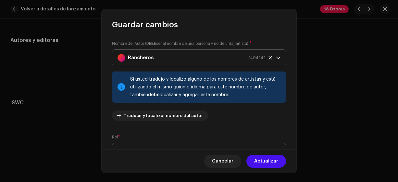
click at [177, 62] on div "Rancheros 1404242" at bounding box center [191, 58] width 148 height 16
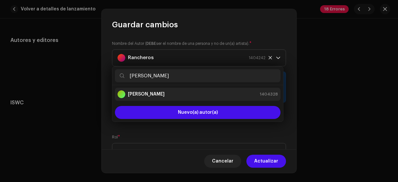
type input "[PERSON_NAME]"
click at [168, 91] on div "[PERSON_NAME] 1404328" at bounding box center [197, 94] width 160 height 8
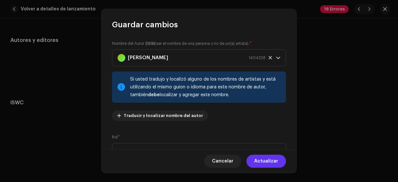
click at [264, 163] on span "Actualizar" at bounding box center [266, 160] width 24 height 13
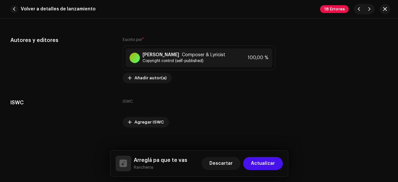
click at [264, 163] on span "Actualizar" at bounding box center [263, 163] width 24 height 13
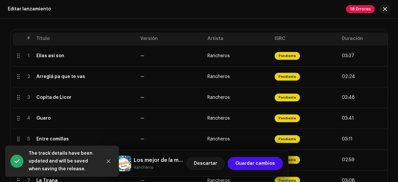
click at [264, 163] on span "Guardar cambios" at bounding box center [255, 163] width 40 height 13
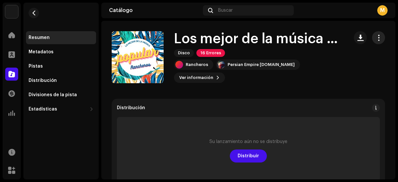
click at [375, 39] on span "button" at bounding box center [378, 37] width 6 height 5
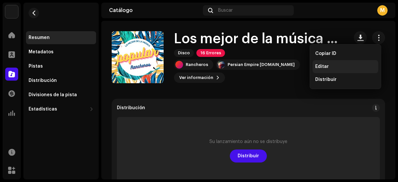
click at [318, 64] on span "Editar" at bounding box center [322, 66] width 14 height 5
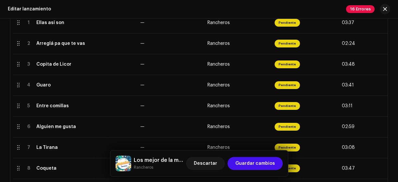
scroll to position [155, 0]
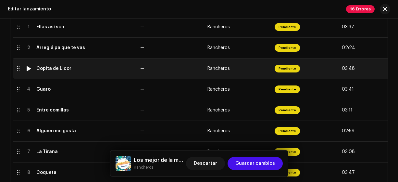
click at [67, 68] on div "Copita de Licor" at bounding box center [53, 68] width 35 height 5
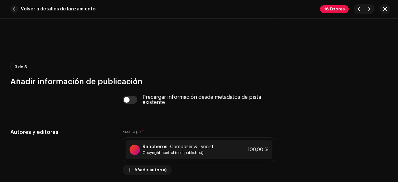
scroll to position [1305, 0]
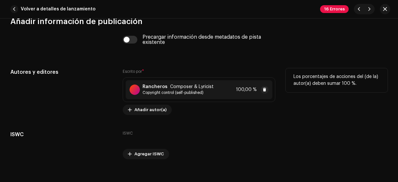
click at [205, 86] on span "Composer & Lyricist" at bounding box center [191, 86] width 43 height 5
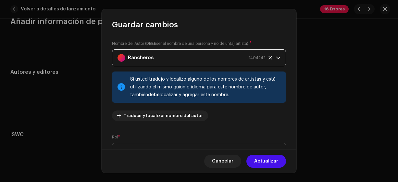
click at [184, 55] on div "Rancheros 1404242" at bounding box center [191, 58] width 148 height 16
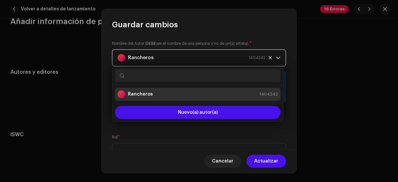
click at [184, 55] on div "Rancheros 1404242" at bounding box center [191, 58] width 148 height 16
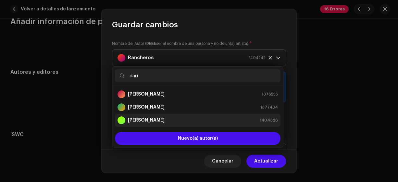
type input "darí"
click at [165, 120] on strong "[PERSON_NAME]" at bounding box center [146, 120] width 37 height 6
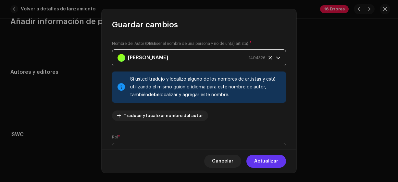
click at [257, 163] on span "Actualizar" at bounding box center [266, 160] width 24 height 13
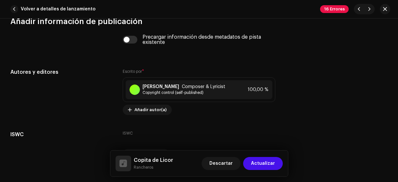
click at [257, 163] on span "Actualizar" at bounding box center [263, 163] width 24 height 13
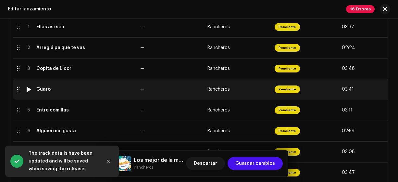
click at [71, 87] on div "Guaro" at bounding box center [85, 89] width 99 height 5
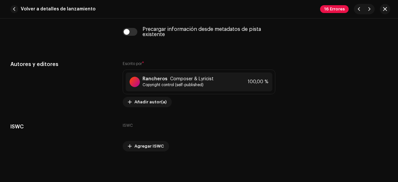
scroll to position [1322, 0]
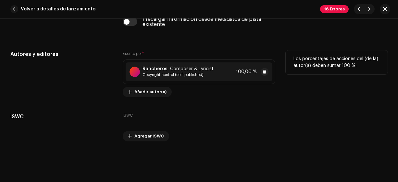
click at [196, 67] on span "Composer & Lyricist" at bounding box center [191, 68] width 43 height 5
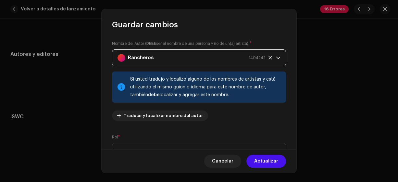
click at [176, 60] on div "Rancheros 1404242" at bounding box center [191, 58] width 148 height 16
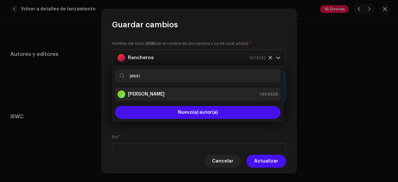
type input "jessi"
click at [166, 95] on div "[PERSON_NAME] 1404328" at bounding box center [197, 94] width 160 height 8
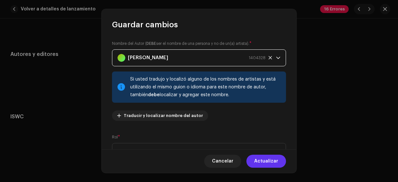
click at [261, 159] on span "Actualizar" at bounding box center [266, 160] width 24 height 13
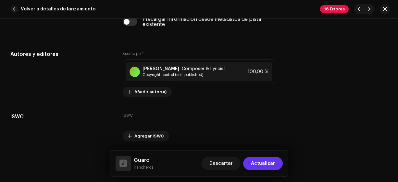
click at [260, 163] on span "Actualizar" at bounding box center [263, 163] width 24 height 13
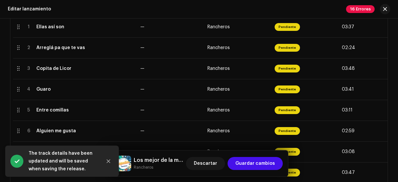
click at [260, 163] on span "Guardar cambios" at bounding box center [255, 163] width 40 height 13
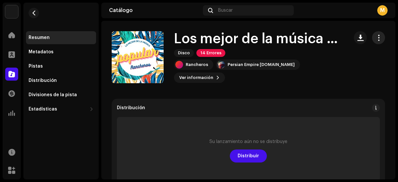
click at [376, 39] on span "button" at bounding box center [378, 37] width 6 height 5
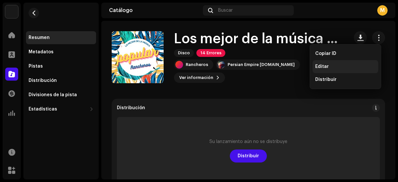
click at [328, 65] on div "Editar" at bounding box center [345, 66] width 60 height 5
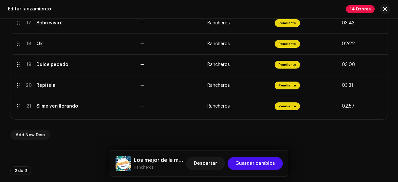
scroll to position [485, 0]
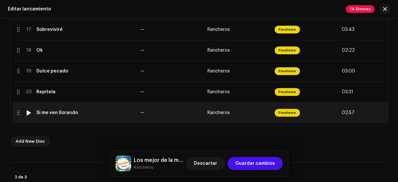
click at [79, 110] on div "Si me ven llorando" at bounding box center [85, 112] width 99 height 5
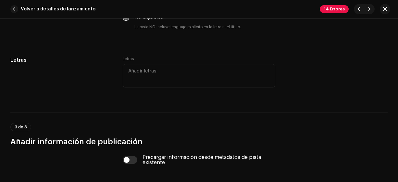
scroll to position [617, 0]
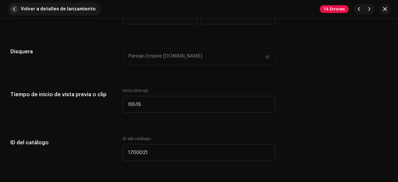
click at [15, 9] on span "button" at bounding box center [14, 9] width 8 height 8
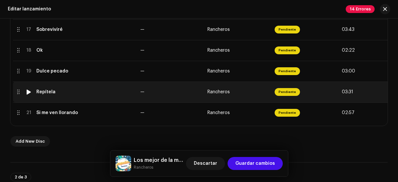
click at [94, 94] on td "Repítela" at bounding box center [86, 91] width 104 height 21
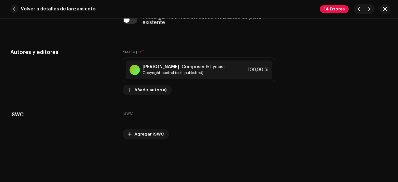
scroll to position [1322, 0]
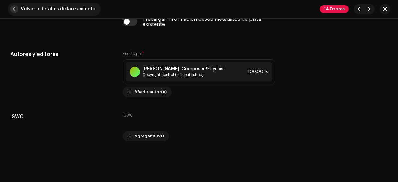
click at [18, 12] on button "Volver a detalles de lanzamiento" at bounding box center [54, 9] width 93 height 13
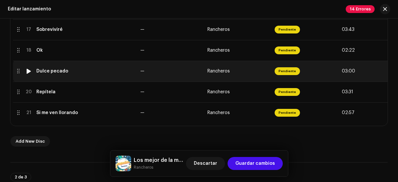
click at [54, 74] on td "Dulce pecado" at bounding box center [86, 71] width 104 height 21
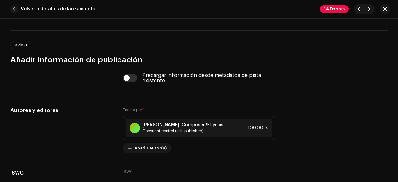
scroll to position [1279, 0]
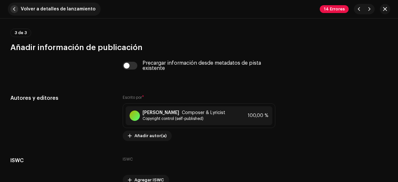
click at [13, 10] on span "button" at bounding box center [14, 9] width 8 height 8
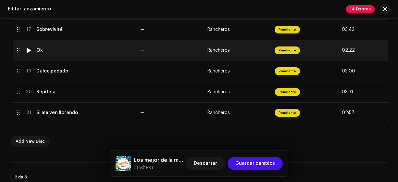
click at [42, 50] on div "Ok" at bounding box center [39, 50] width 6 height 5
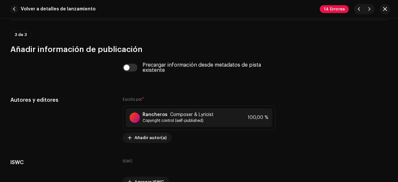
scroll to position [1283, 0]
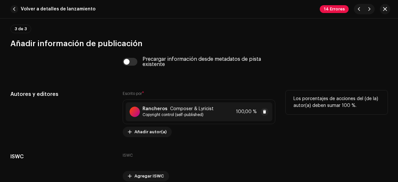
click at [203, 107] on span "Composer & Lyricist" at bounding box center [191, 108] width 43 height 5
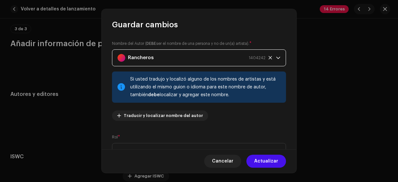
click at [157, 53] on div "Rancheros 1404242" at bounding box center [191, 58] width 148 height 16
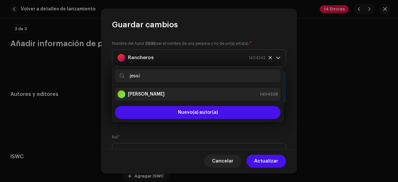
type input "jessi"
click at [152, 92] on div "[PERSON_NAME] 1404328" at bounding box center [197, 94] width 160 height 8
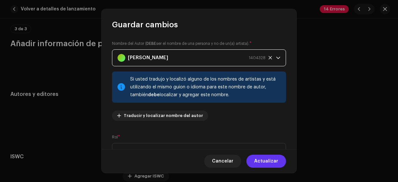
click at [270, 162] on span "Actualizar" at bounding box center [266, 160] width 24 height 13
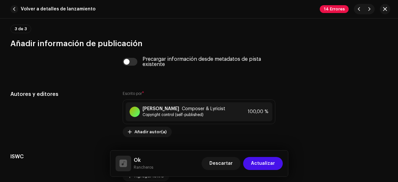
click at [269, 162] on span "Actualizar" at bounding box center [263, 163] width 24 height 13
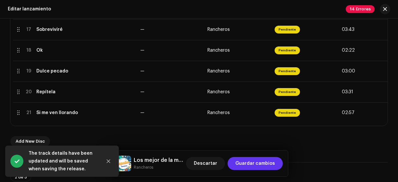
click at [269, 162] on span "Guardar cambios" at bounding box center [255, 163] width 40 height 13
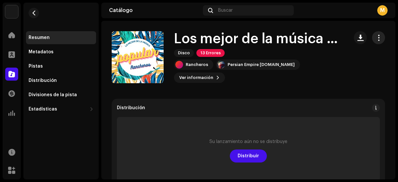
click at [375, 38] on span "button" at bounding box center [378, 37] width 6 height 5
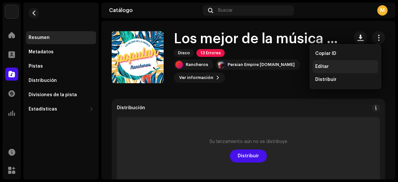
click at [330, 68] on div "Editar" at bounding box center [345, 66] width 60 height 5
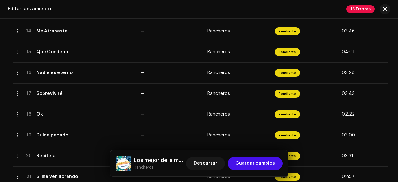
scroll to position [418, 0]
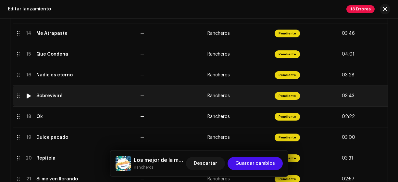
click at [69, 92] on td "Sobreviviré" at bounding box center [86, 95] width 104 height 21
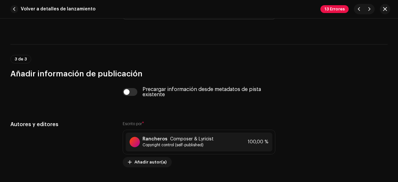
scroll to position [1255, 0]
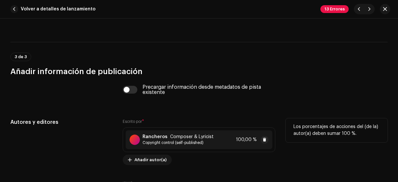
click at [217, 141] on div "Rancheros Composer & Lyricist Copyright control (self-published) 100,00 %" at bounding box center [199, 139] width 147 height 19
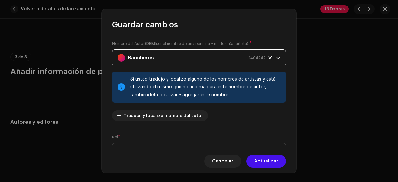
click at [159, 57] on div "Rancheros 1404242" at bounding box center [191, 58] width 148 height 16
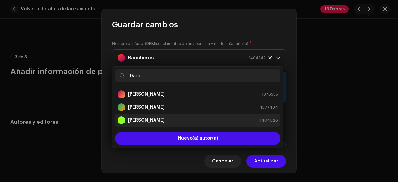
type input "Darío"
click at [158, 118] on strong "[PERSON_NAME]" at bounding box center [146, 120] width 37 height 6
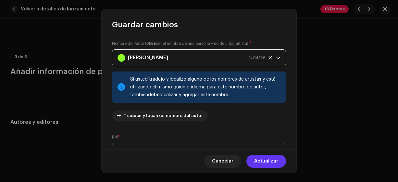
click at [256, 163] on span "Actualizar" at bounding box center [266, 160] width 24 height 13
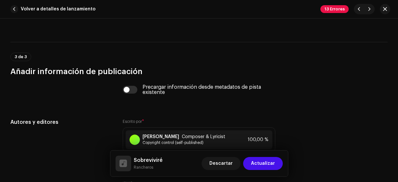
click at [256, 163] on span "Actualizar" at bounding box center [263, 163] width 24 height 13
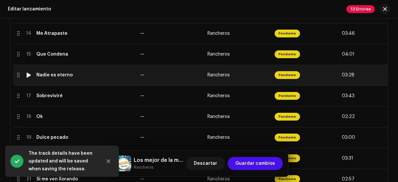
click at [71, 73] on div "Nadie es eterno" at bounding box center [85, 74] width 99 height 5
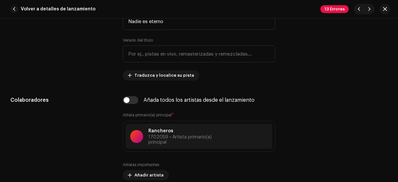
scroll to position [350, 0]
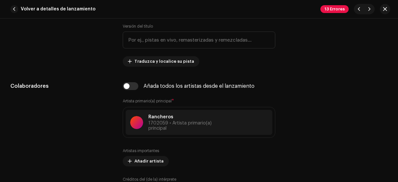
drag, startPoint x: 390, startPoint y: 74, endPoint x: 392, endPoint y: 78, distance: 4.1
drag, startPoint x: 392, startPoint y: 80, endPoint x: 390, endPoint y: 99, distance: 18.6
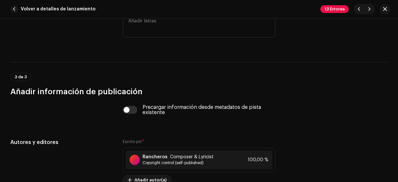
scroll to position [1281, 0]
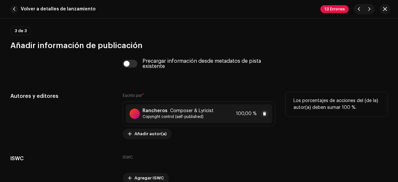
click at [253, 111] on span "100,00 %" at bounding box center [246, 113] width 21 height 5
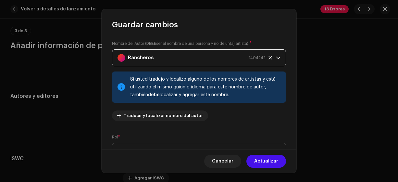
click at [196, 59] on div "Rancheros 1404242" at bounding box center [191, 58] width 148 height 16
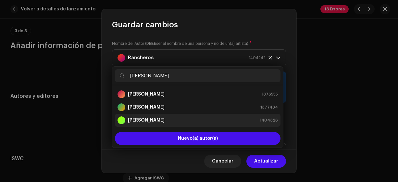
type input "[PERSON_NAME]"
click at [158, 118] on strong "[PERSON_NAME]" at bounding box center [146, 120] width 37 height 6
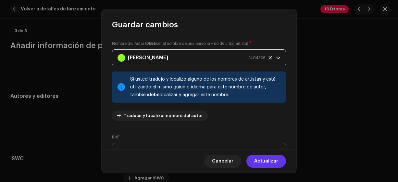
click at [264, 161] on span "Actualizar" at bounding box center [266, 160] width 24 height 13
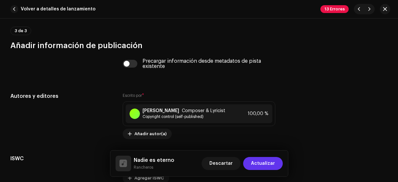
click at [262, 163] on span "Actualizar" at bounding box center [263, 163] width 24 height 13
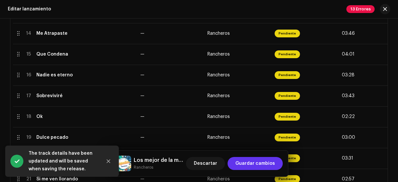
click at [259, 164] on span "Guardar cambios" at bounding box center [255, 163] width 40 height 13
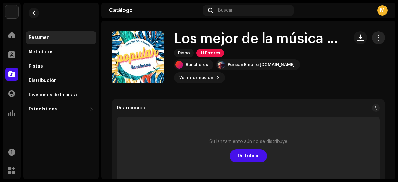
click at [375, 36] on span "button" at bounding box center [378, 37] width 6 height 5
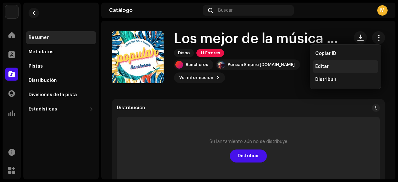
click at [329, 65] on div "Editar" at bounding box center [345, 66] width 60 height 5
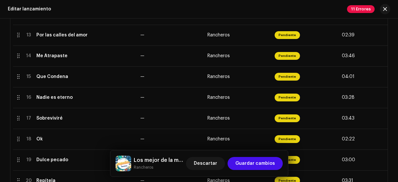
scroll to position [391, 0]
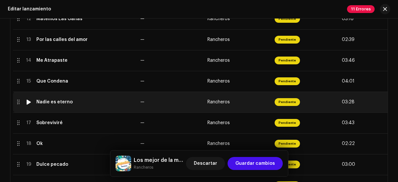
click at [55, 102] on div "Nadie es eterno" at bounding box center [54, 101] width 36 height 5
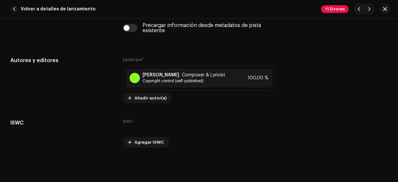
scroll to position [1342, 0]
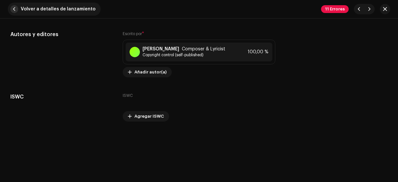
click at [13, 9] on span "button" at bounding box center [14, 9] width 8 height 8
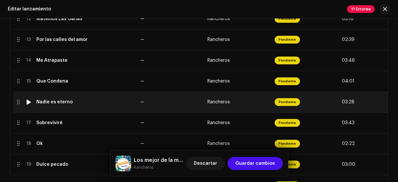
click at [83, 103] on div "Nadie es eterno" at bounding box center [85, 101] width 99 height 5
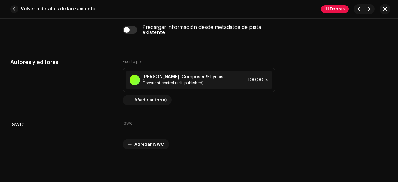
scroll to position [1318, 0]
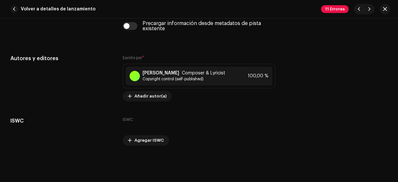
click at [17, 10] on span "button" at bounding box center [14, 9] width 8 height 8
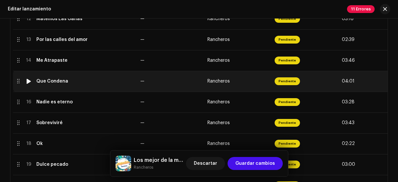
click at [78, 82] on div "Que Condena" at bounding box center [85, 81] width 99 height 5
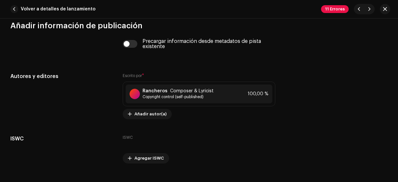
scroll to position [1303, 0]
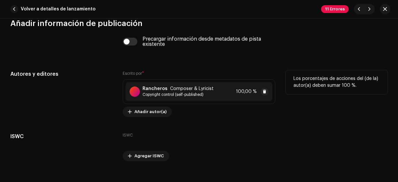
click at [194, 92] on span "Copyright control (self-published)" at bounding box center [177, 94] width 71 height 5
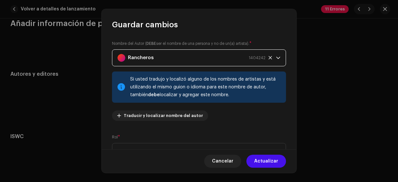
click at [170, 64] on div "Rancheros 1404242" at bounding box center [191, 58] width 148 height 16
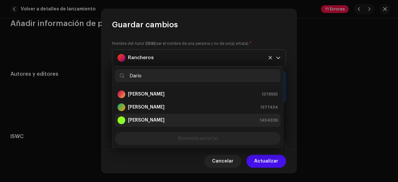
type input "Darío"
click at [172, 119] on div "[PERSON_NAME] 1404326" at bounding box center [197, 120] width 160 height 8
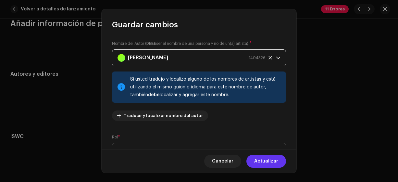
click at [259, 160] on span "Actualizar" at bounding box center [266, 160] width 24 height 13
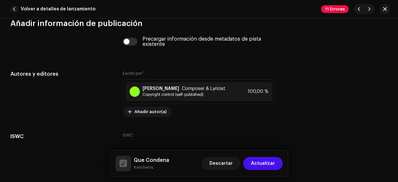
click at [259, 160] on span "Actualizar" at bounding box center [263, 163] width 24 height 13
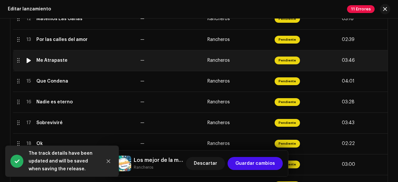
click at [57, 60] on div "Me Atrapaste" at bounding box center [51, 60] width 31 height 5
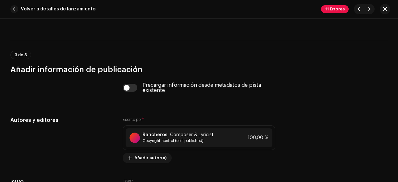
scroll to position [1342, 0]
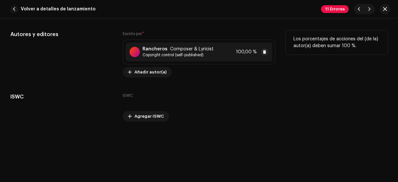
click at [172, 54] on span "Copyright control (self-published)" at bounding box center [177, 54] width 71 height 5
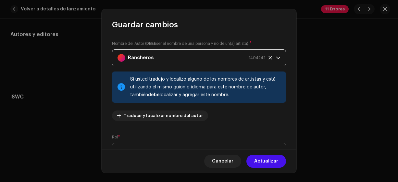
click at [157, 59] on div "Rancheros 1404242" at bounding box center [191, 58] width 148 height 16
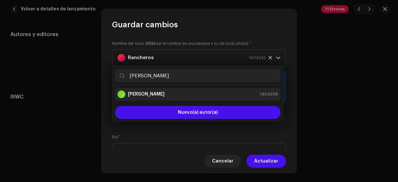
type input "[PERSON_NAME]"
click at [157, 92] on div "[PERSON_NAME] 1404328" at bounding box center [197, 94] width 160 height 8
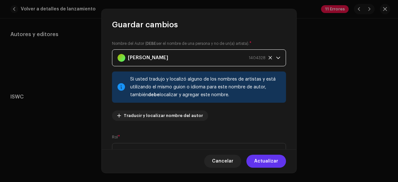
click at [261, 160] on span "Actualizar" at bounding box center [266, 160] width 24 height 13
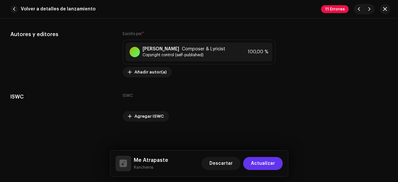
click at [261, 162] on span "Actualizar" at bounding box center [263, 163] width 24 height 13
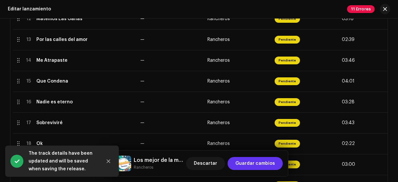
click at [260, 162] on span "Guardar cambios" at bounding box center [255, 163] width 40 height 13
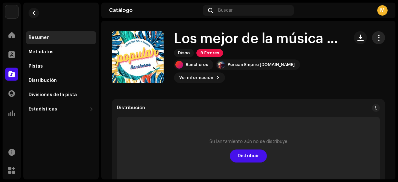
click at [375, 38] on span "button" at bounding box center [378, 37] width 6 height 5
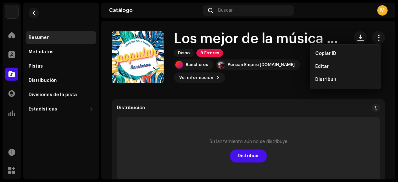
click at [353, 65] on div "Editar" at bounding box center [345, 66] width 60 height 5
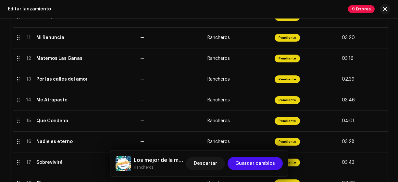
scroll to position [347, 0]
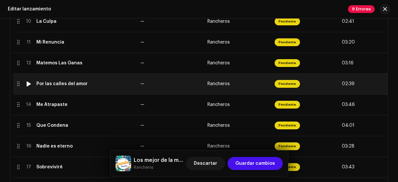
click at [85, 83] on div "Por las calles del amor" at bounding box center [85, 83] width 99 height 5
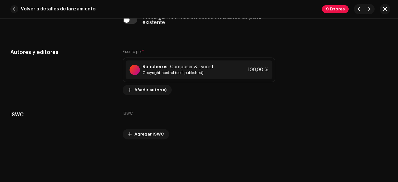
scroll to position [1329, 0]
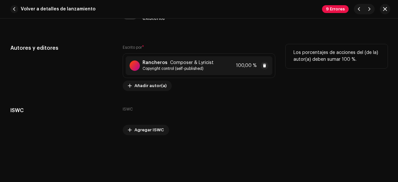
click at [190, 62] on span "Composer & Lyricist" at bounding box center [191, 62] width 43 height 5
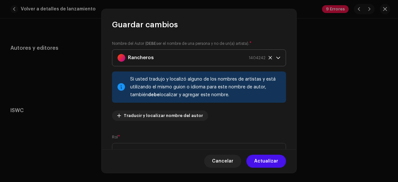
click at [186, 58] on div "Rancheros 1404242" at bounding box center [191, 58] width 148 height 16
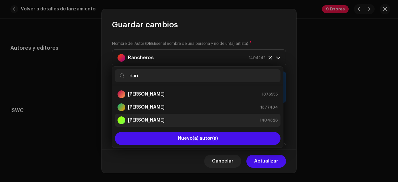
type input "darí"
click at [165, 119] on strong "[PERSON_NAME]" at bounding box center [146, 120] width 37 height 6
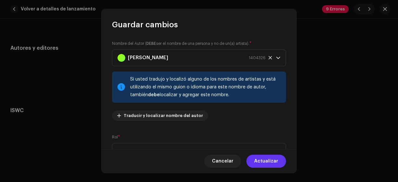
click at [262, 162] on span "Actualizar" at bounding box center [266, 160] width 24 height 13
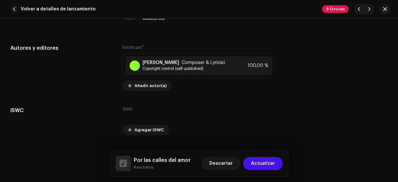
click at [262, 162] on span "Actualizar" at bounding box center [263, 163] width 24 height 13
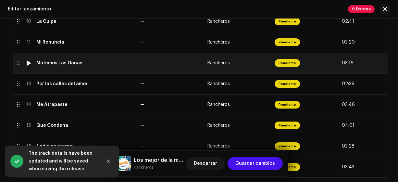
click at [80, 62] on div "Matemos Las Ganas" at bounding box center [85, 62] width 99 height 5
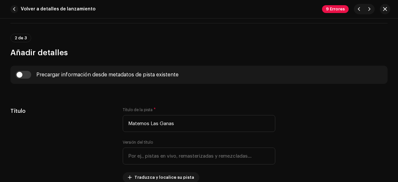
scroll to position [238, 0]
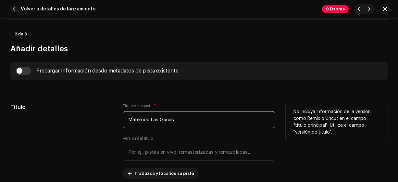
click at [153, 119] on input "Matemos Las Ganas" at bounding box center [199, 119] width 153 height 17
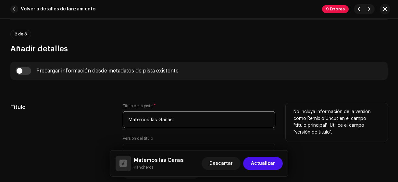
click at [161, 118] on input "Matemos las Ganas" at bounding box center [199, 119] width 153 height 17
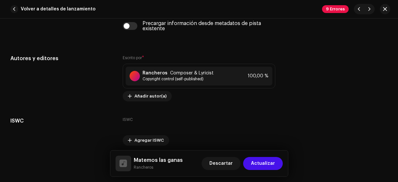
scroll to position [1328, 0]
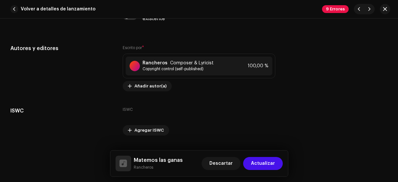
type input "Matemos las ganas"
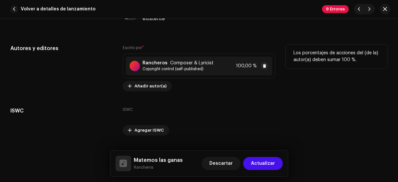
click at [172, 63] on span "Composer & Lyricist" at bounding box center [191, 62] width 43 height 5
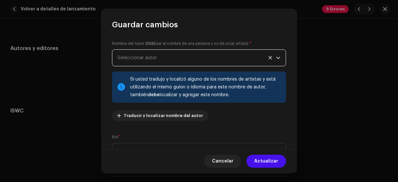
click at [161, 61] on span "Seleccionar autor" at bounding box center [196, 58] width 158 height 16
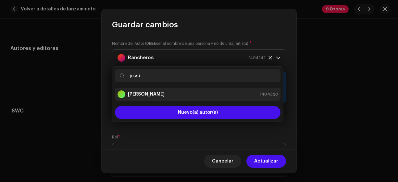
type input "jessi"
click at [165, 94] on div "[PERSON_NAME] 1404328" at bounding box center [197, 94] width 160 height 8
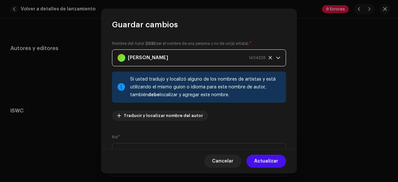
click at [264, 161] on span "Actualizar" at bounding box center [266, 160] width 24 height 13
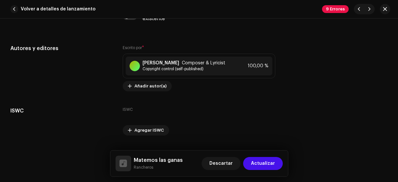
click at [264, 161] on span "Actualizar" at bounding box center [263, 163] width 24 height 13
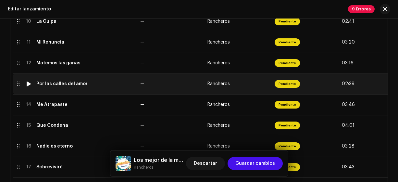
click at [98, 83] on div "Por las calles del amor" at bounding box center [85, 83] width 99 height 5
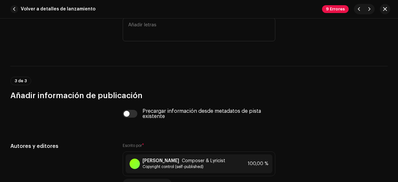
scroll to position [1302, 0]
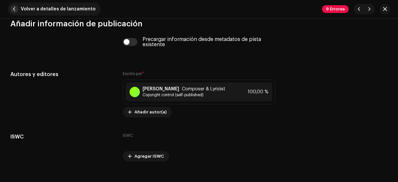
click at [17, 6] on span "button" at bounding box center [14, 9] width 8 height 8
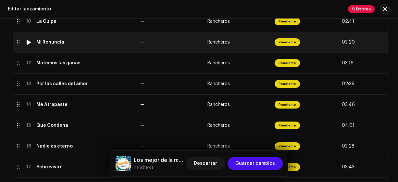
click at [57, 43] on div "Mi Renuncia" at bounding box center [50, 42] width 28 height 5
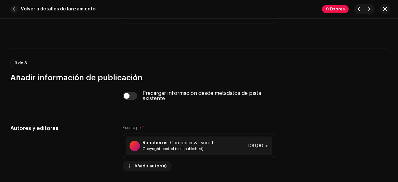
scroll to position [1286, 0]
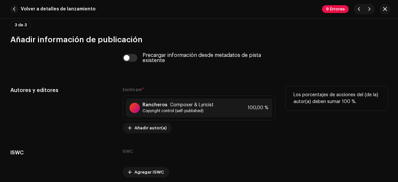
click at [171, 92] on div "Escrito por * Rancheros Composer & Lyricist Copyright control (self-published) …" at bounding box center [199, 109] width 153 height 47
click at [174, 104] on span "Composer & Lyricist" at bounding box center [191, 104] width 43 height 5
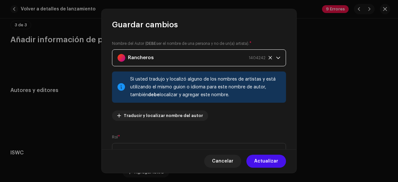
click at [155, 55] on div "Rancheros 1404242" at bounding box center [191, 58] width 148 height 16
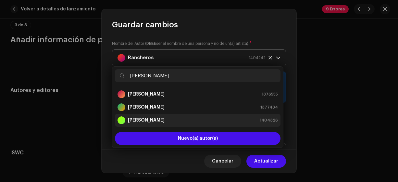
type input "[PERSON_NAME]"
click at [161, 120] on strong "[PERSON_NAME]" at bounding box center [146, 120] width 37 height 6
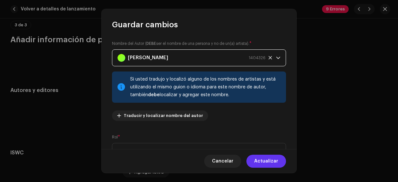
click at [268, 160] on span "Actualizar" at bounding box center [266, 160] width 24 height 13
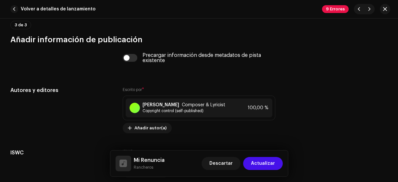
click at [268, 160] on span "Actualizar" at bounding box center [263, 163] width 24 height 13
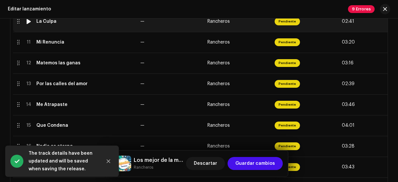
drag, startPoint x: 58, startPoint y: 24, endPoint x: 65, endPoint y: 26, distance: 7.1
click at [57, 24] on td "La Culpa" at bounding box center [86, 21] width 104 height 21
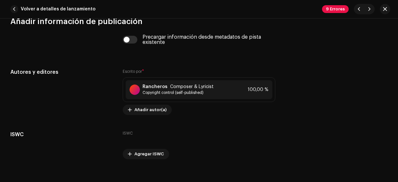
scroll to position [1326, 0]
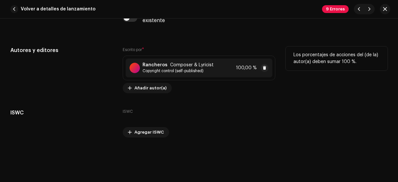
click at [209, 67] on div "Rancheros Composer & Lyricist Copyright control (self-published) 100,00 %" at bounding box center [199, 67] width 147 height 19
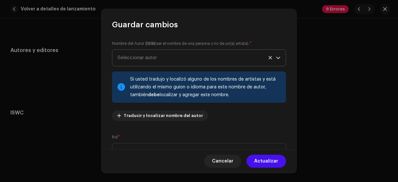
click at [188, 58] on span "Seleccionar autor" at bounding box center [196, 58] width 158 height 16
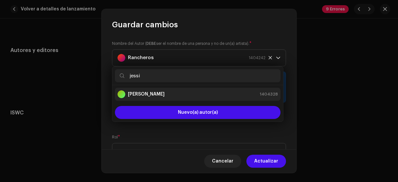
type input "jessi"
click at [160, 91] on div "[PERSON_NAME] 1404328" at bounding box center [197, 94] width 160 height 8
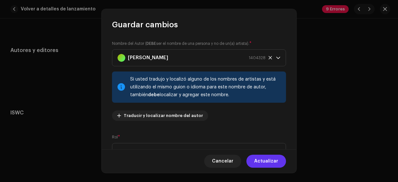
click at [262, 163] on span "Actualizar" at bounding box center [266, 160] width 24 height 13
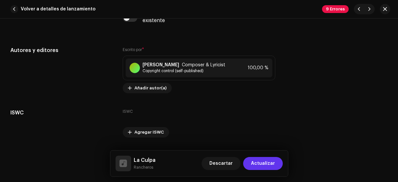
click at [262, 162] on span "Actualizar" at bounding box center [263, 163] width 24 height 13
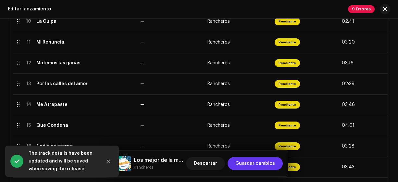
click at [262, 161] on span "Guardar cambios" at bounding box center [255, 163] width 40 height 13
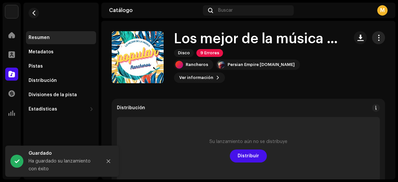
click at [375, 40] on span "button" at bounding box center [378, 37] width 6 height 5
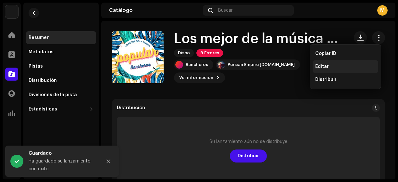
click at [327, 67] on span "Editar" at bounding box center [322, 66] width 14 height 5
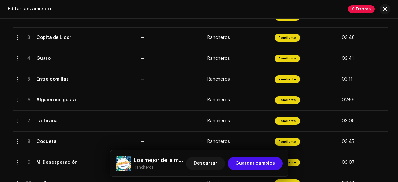
scroll to position [164, 0]
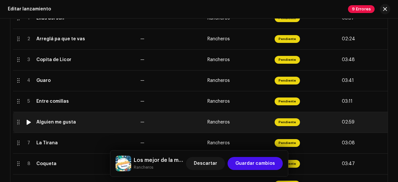
click at [74, 123] on div "Alguien me gusta" at bounding box center [85, 121] width 99 height 5
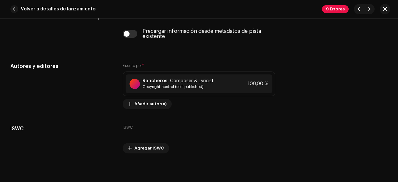
scroll to position [1316, 0]
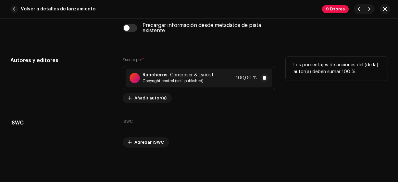
click at [165, 78] on span "Copyright control (self-published)" at bounding box center [177, 80] width 71 height 5
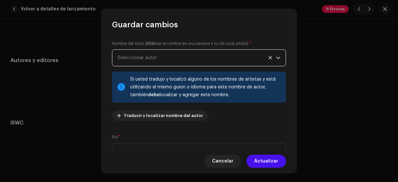
click at [147, 59] on span "Seleccionar autor" at bounding box center [136, 57] width 39 height 5
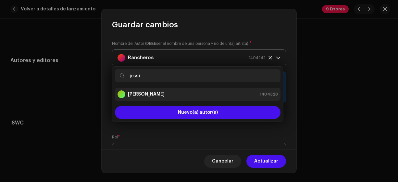
type input "jessi"
click at [143, 91] on div "[PERSON_NAME]" at bounding box center [140, 94] width 47 height 8
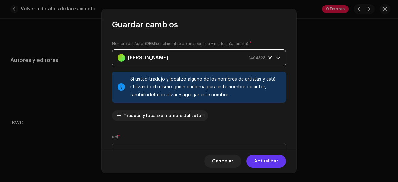
click at [269, 162] on span "Actualizar" at bounding box center [266, 160] width 24 height 13
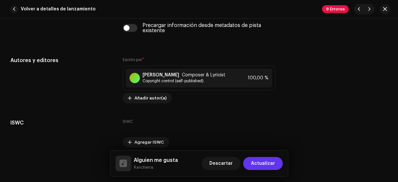
click at [263, 161] on span "Actualizar" at bounding box center [263, 163] width 24 height 13
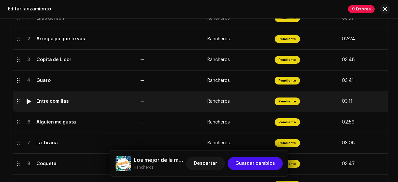
click at [118, 101] on div "Entre comillas" at bounding box center [85, 101] width 99 height 5
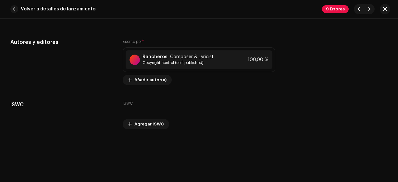
scroll to position [1336, 0]
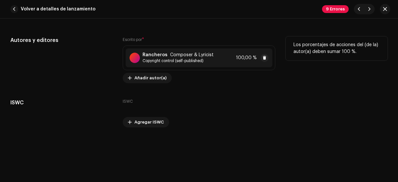
click at [183, 58] on span "Copyright control (self-published)" at bounding box center [177, 60] width 71 height 5
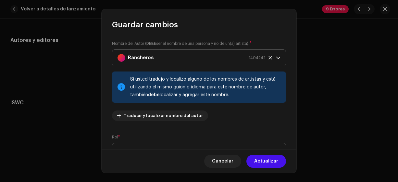
click at [170, 58] on div "Rancheros 1404242" at bounding box center [191, 58] width 148 height 16
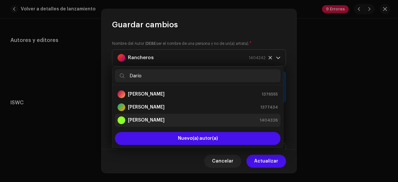
type input "Darío"
click at [173, 121] on div "[PERSON_NAME] 1404326" at bounding box center [197, 120] width 160 height 8
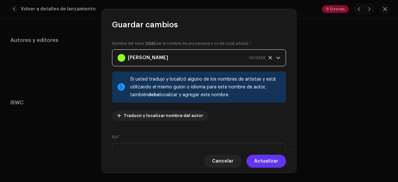
click at [261, 162] on span "Actualizar" at bounding box center [266, 160] width 24 height 13
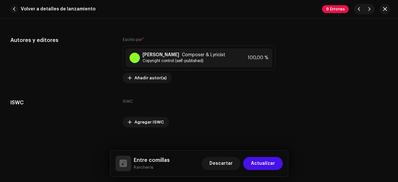
click at [261, 162] on span "Actualizar" at bounding box center [263, 163] width 24 height 13
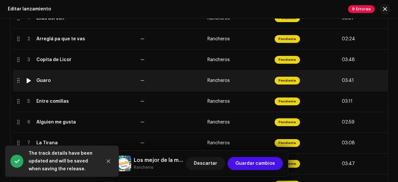
click at [77, 80] on div "Guaro" at bounding box center [85, 80] width 99 height 5
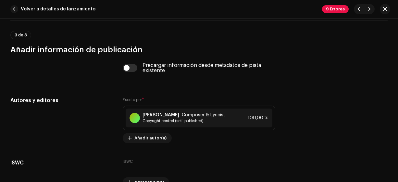
scroll to position [1292, 0]
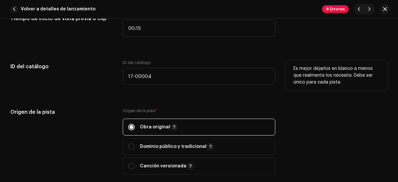
scroll to position [685, 0]
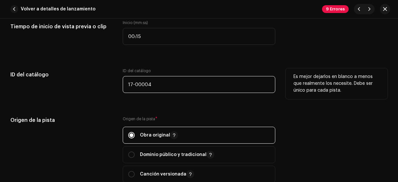
click at [219, 79] on input "17-00004" at bounding box center [199, 84] width 153 height 17
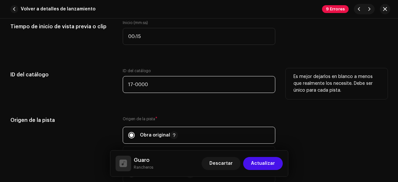
type input "17-00004"
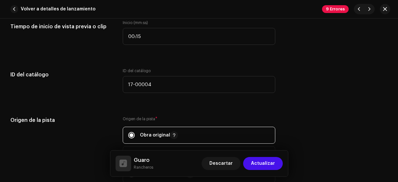
click at [276, 165] on button "Actualizar" at bounding box center [263, 163] width 40 height 13
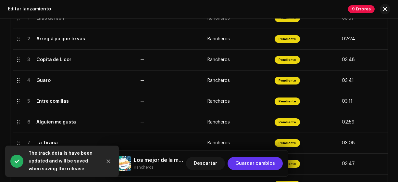
click at [264, 163] on span "Guardar cambios" at bounding box center [255, 163] width 40 height 13
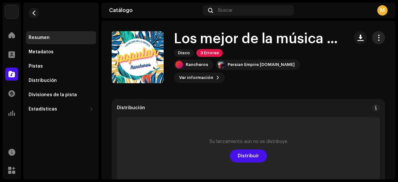
click at [377, 37] on span "button" at bounding box center [378, 37] width 6 height 5
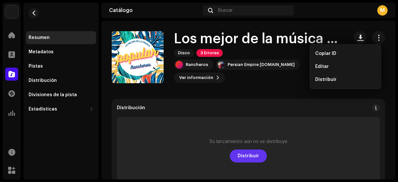
click at [254, 157] on span "Distribuir" at bounding box center [248, 155] width 21 height 13
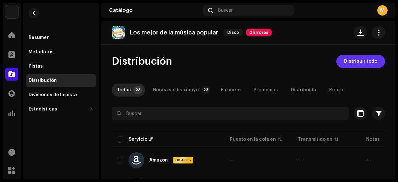
click at [352, 61] on span "Distribuir todo" at bounding box center [360, 61] width 33 height 13
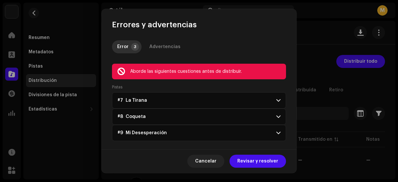
click at [231, 103] on p-accordion-header "#7 La Tirana" at bounding box center [199, 100] width 174 height 16
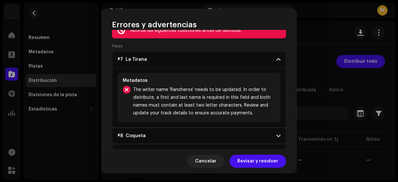
scroll to position [43, 0]
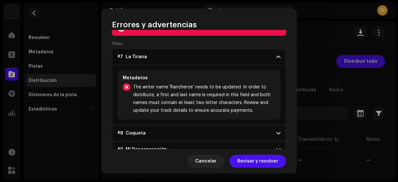
click at [139, 57] on span "#7 La Tirana" at bounding box center [132, 56] width 30 height 5
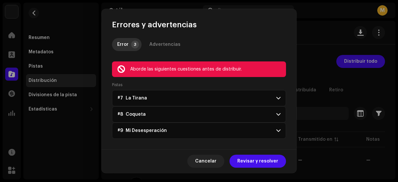
scroll to position [1, 0]
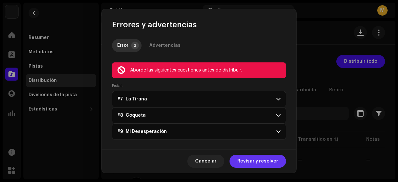
click at [255, 159] on span "Revisar y resolver" at bounding box center [257, 160] width 41 height 13
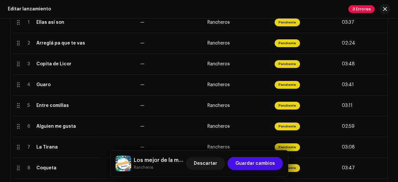
scroll to position [151, 0]
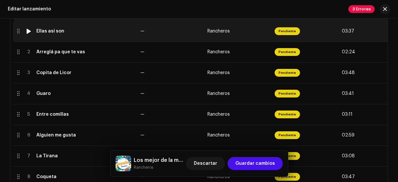
click at [69, 30] on div "Ellas así son" at bounding box center [85, 31] width 99 height 5
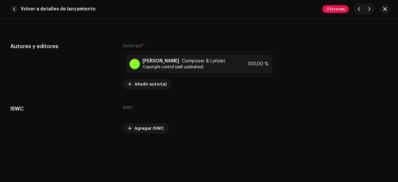
scroll to position [1342, 0]
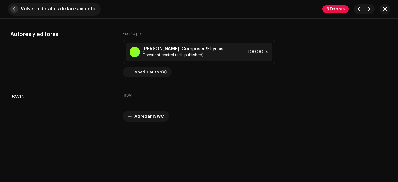
click at [11, 7] on span "button" at bounding box center [14, 9] width 8 height 8
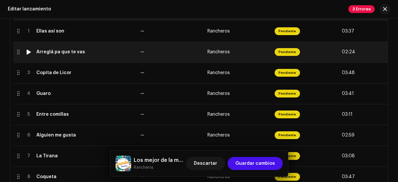
click at [80, 51] on div "Arreglá pa que te vas" at bounding box center [60, 51] width 49 height 5
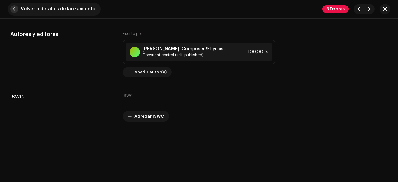
click at [15, 8] on span "button" at bounding box center [14, 9] width 8 height 8
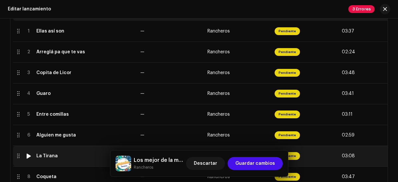
click at [60, 153] on div "La Tirana" at bounding box center [85, 155] width 99 height 5
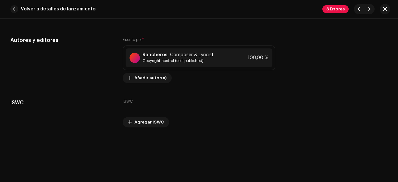
scroll to position [1340, 0]
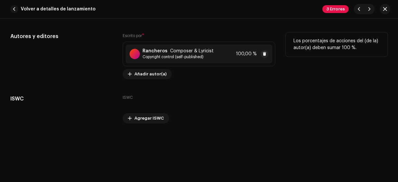
click at [187, 54] on span "Copyright control (self-published)" at bounding box center [177, 56] width 71 height 5
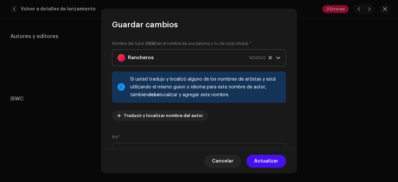
click at [176, 58] on div "Rancheros 1404242" at bounding box center [191, 58] width 148 height 16
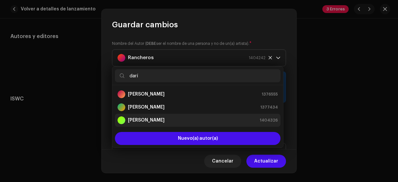
type input "darí"
click at [160, 122] on strong "[PERSON_NAME]" at bounding box center [146, 120] width 37 height 6
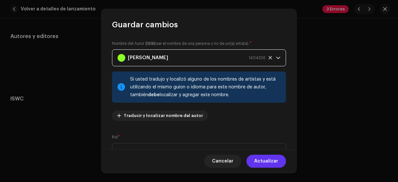
click at [257, 161] on span "Actualizar" at bounding box center [266, 160] width 24 height 13
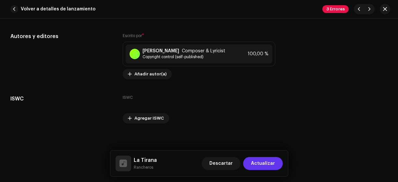
click at [257, 161] on span "Actualizar" at bounding box center [263, 163] width 24 height 13
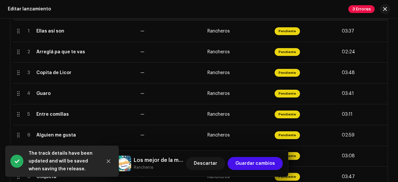
click at [257, 161] on span "Guardar cambios" at bounding box center [255, 163] width 40 height 13
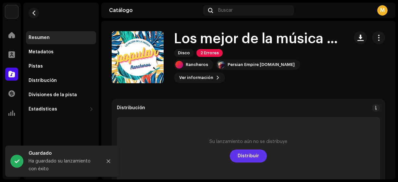
click at [255, 155] on span "Distribuir" at bounding box center [248, 155] width 21 height 13
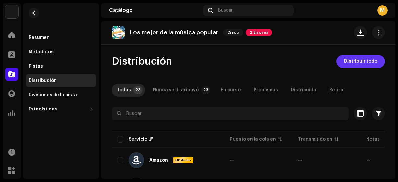
click at [358, 59] on span "Distribuir todo" at bounding box center [360, 61] width 33 height 13
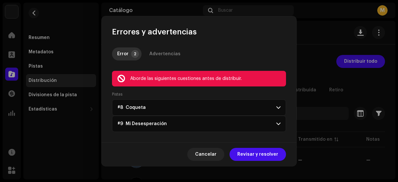
click at [180, 107] on p-accordion-header "#8 Coqueta" at bounding box center [199, 107] width 174 height 16
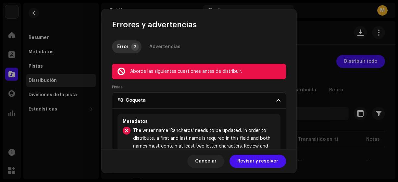
click at [276, 101] on span at bounding box center [278, 100] width 4 height 5
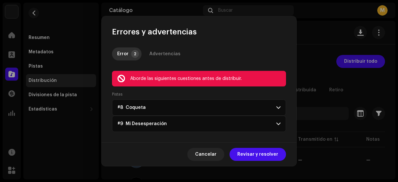
click at [258, 157] on span "Revisar y resolver" at bounding box center [257, 154] width 41 height 13
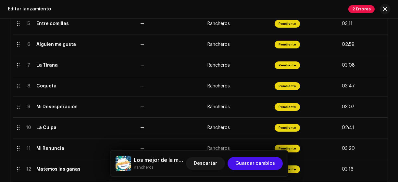
scroll to position [245, 0]
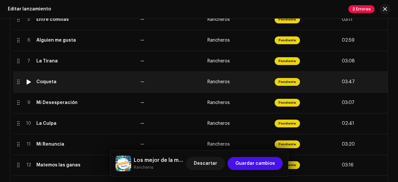
click at [65, 83] on div "Coqueta" at bounding box center [85, 81] width 99 height 5
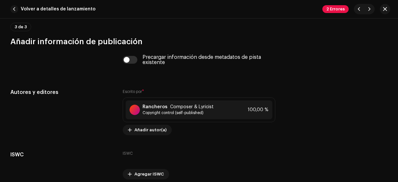
scroll to position [1300, 0]
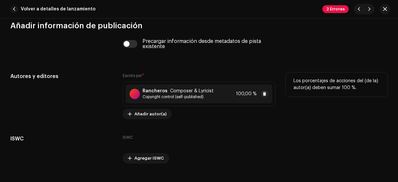
click at [199, 91] on span "Composer & Lyricist" at bounding box center [191, 90] width 43 height 5
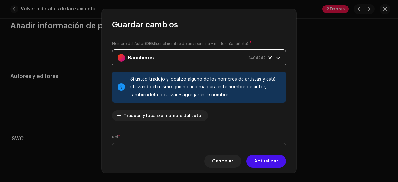
click at [189, 63] on div "Rancheros 1404242" at bounding box center [191, 58] width 148 height 16
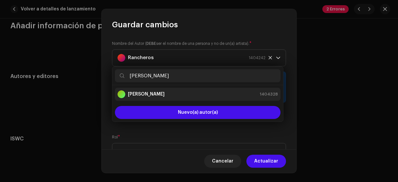
type input "[PERSON_NAME]"
click at [153, 90] on div "[PERSON_NAME] 1404328" at bounding box center [197, 94] width 160 height 8
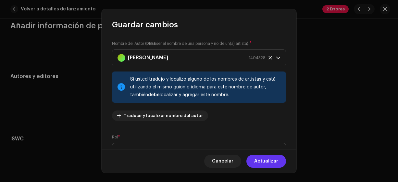
click at [264, 157] on span "Actualizar" at bounding box center [266, 160] width 24 height 13
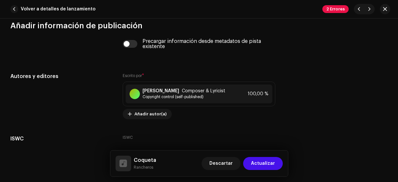
click at [263, 164] on span "Actualizar" at bounding box center [263, 163] width 24 height 13
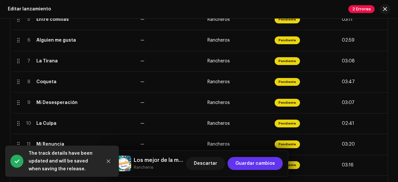
click at [264, 163] on span "Guardar cambios" at bounding box center [255, 163] width 40 height 13
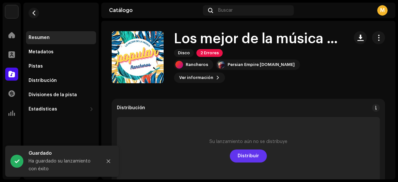
click at [255, 155] on span "Distribuir" at bounding box center [248, 155] width 21 height 13
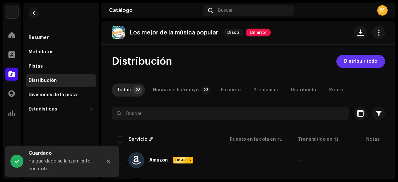
click at [353, 62] on span "Distribuir todo" at bounding box center [360, 61] width 33 height 13
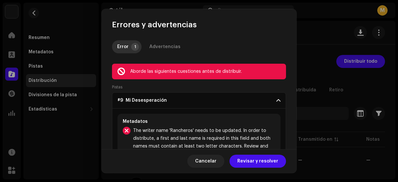
click at [200, 102] on p-accordion-header "#9 Mi Desesperación" at bounding box center [199, 100] width 174 height 16
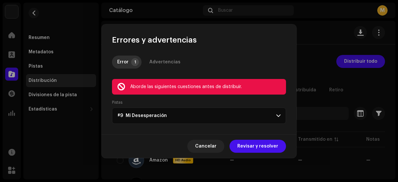
click at [205, 118] on p-accordion-header "#9 Mi Desesperación" at bounding box center [199, 115] width 174 height 16
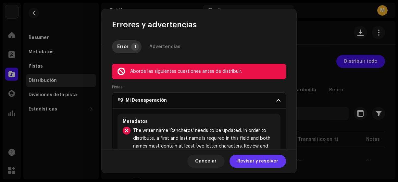
click at [246, 164] on span "Revisar y resolver" at bounding box center [257, 160] width 41 height 13
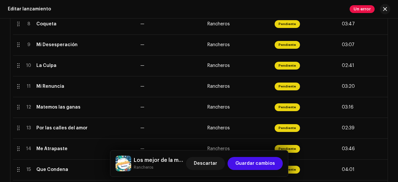
scroll to position [297, 0]
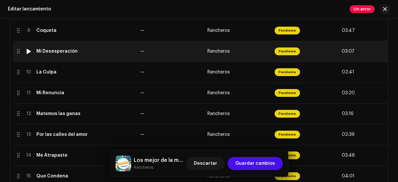
click at [80, 54] on td "Mi Desesperación" at bounding box center [86, 51] width 104 height 21
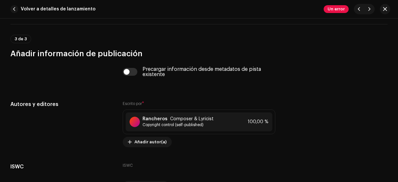
scroll to position [1308, 0]
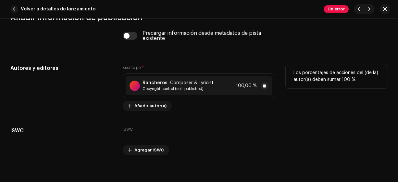
click at [203, 87] on span "Copyright control (self-published)" at bounding box center [177, 88] width 71 height 5
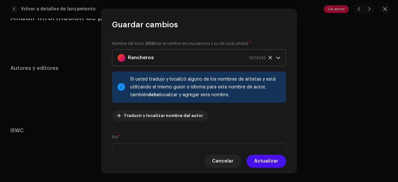
click at [174, 55] on div "Rancheros 1404242" at bounding box center [191, 58] width 148 height 16
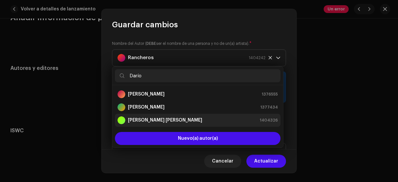
type input "Darío"
click at [171, 120] on strong "[PERSON_NAME]" at bounding box center [165, 120] width 74 height 6
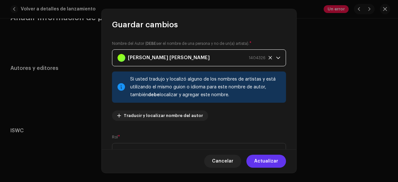
click at [268, 161] on span "Actualizar" at bounding box center [266, 160] width 24 height 13
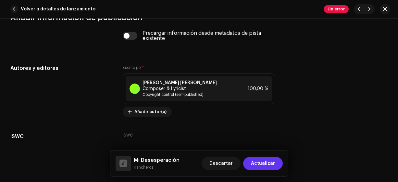
click at [267, 164] on span "Actualizar" at bounding box center [263, 163] width 24 height 13
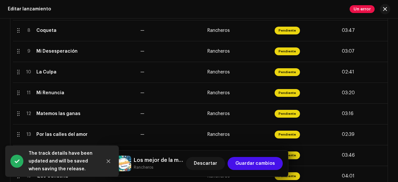
click at [267, 164] on span "Guardar cambios" at bounding box center [255, 163] width 40 height 13
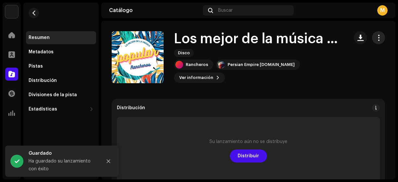
click at [375, 35] on span "button" at bounding box center [378, 37] width 6 height 5
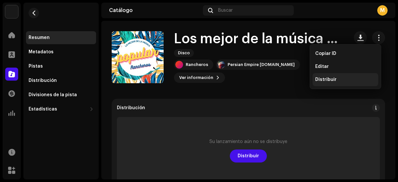
click at [339, 78] on div "Distribuir" at bounding box center [345, 79] width 60 height 5
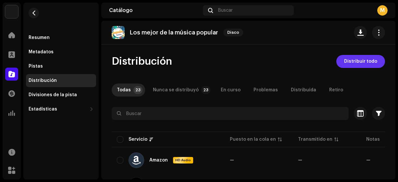
click at [353, 60] on span "Distribuir todo" at bounding box center [360, 61] width 33 height 13
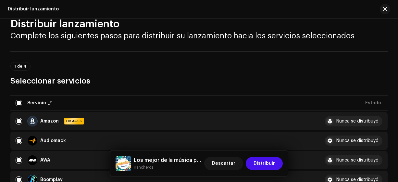
scroll to position [18, 0]
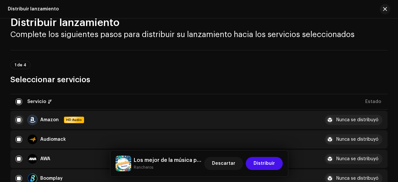
click at [21, 121] on input "checkbox" at bounding box center [19, 120] width 6 height 6
checkbox input "false"
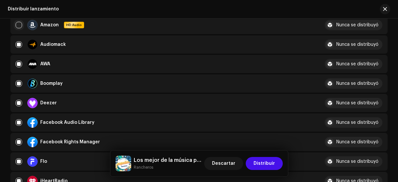
scroll to position [113, 0]
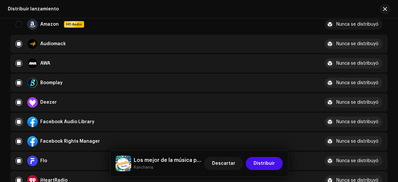
click at [19, 123] on input "Row Selected" at bounding box center [19, 121] width 6 height 6
checkbox input "false"
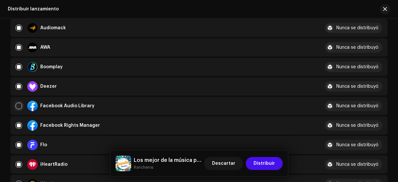
scroll to position [138, 0]
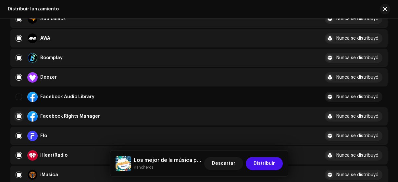
click at [19, 116] on input "Row Selected" at bounding box center [19, 116] width 6 height 6
checkbox input "false"
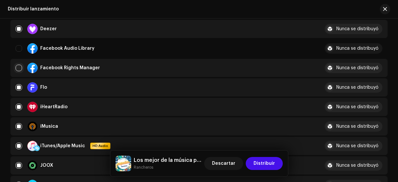
scroll to position [192, 0]
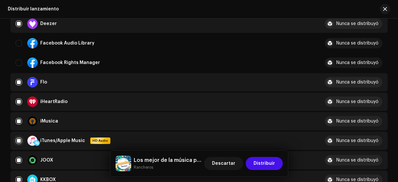
click at [17, 140] on input "Row Selected" at bounding box center [19, 140] width 6 height 6
checkbox input "false"
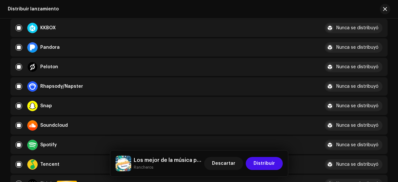
scroll to position [344, 0]
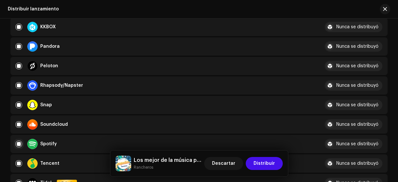
click at [21, 144] on input "Row Selected" at bounding box center [19, 144] width 6 height 6
checkbox input "false"
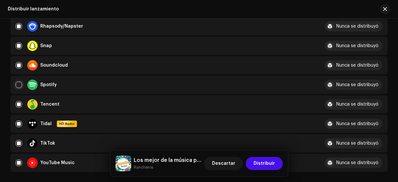
scroll to position [404, 0]
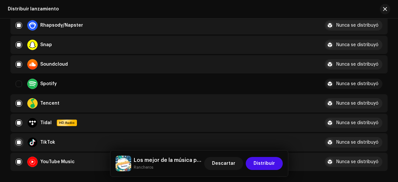
click at [19, 141] on input "Row Selected" at bounding box center [19, 142] width 6 height 6
checkbox input "false"
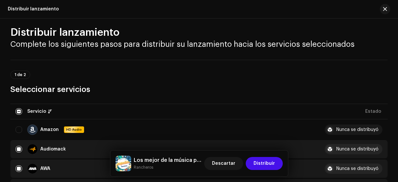
scroll to position [0, 0]
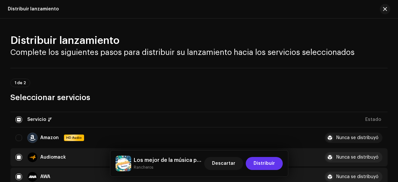
click at [265, 164] on span "Distribuir" at bounding box center [263, 163] width 21 height 13
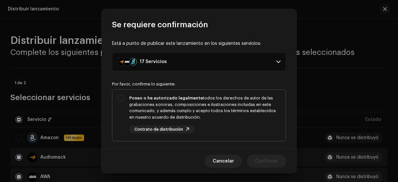
click at [119, 94] on div "Poseo o he autorizado legalmente todos los derechos de autor de las grabaciones…" at bounding box center [198, 114] width 173 height 49
checkbox input "true"
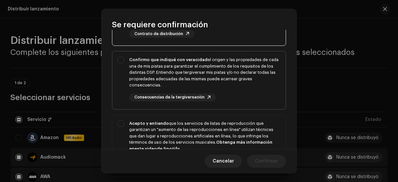
click at [122, 60] on div "Confirmo que indiqué con veracidad el origen y las propiedades de cada una de m…" at bounding box center [198, 78] width 173 height 55
checkbox input "true"
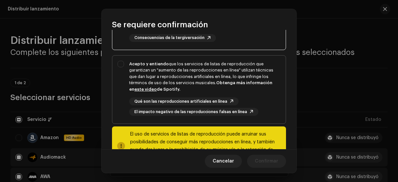
click at [123, 59] on div "Acepto y entiendo que los servicios de listas de reproducción que garantizan un…" at bounding box center [198, 88] width 173 height 66
checkbox input "true"
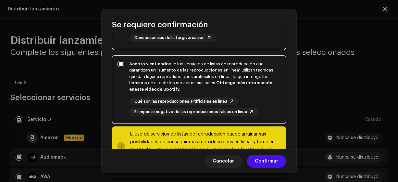
scroll to position [181, 0]
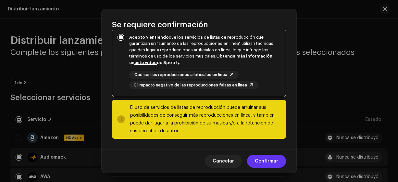
click at [264, 161] on span "Confirmar" at bounding box center [266, 160] width 23 height 13
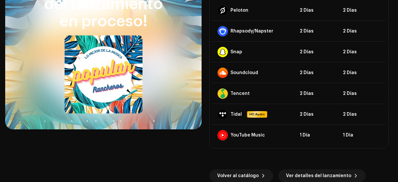
scroll to position [182, 0]
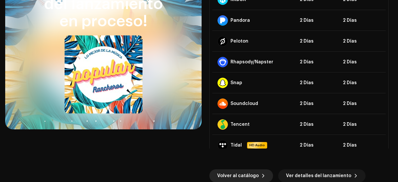
click at [245, 173] on span "Volver al catálogo" at bounding box center [238, 175] width 42 height 13
